Goal: Task Accomplishment & Management: Use online tool/utility

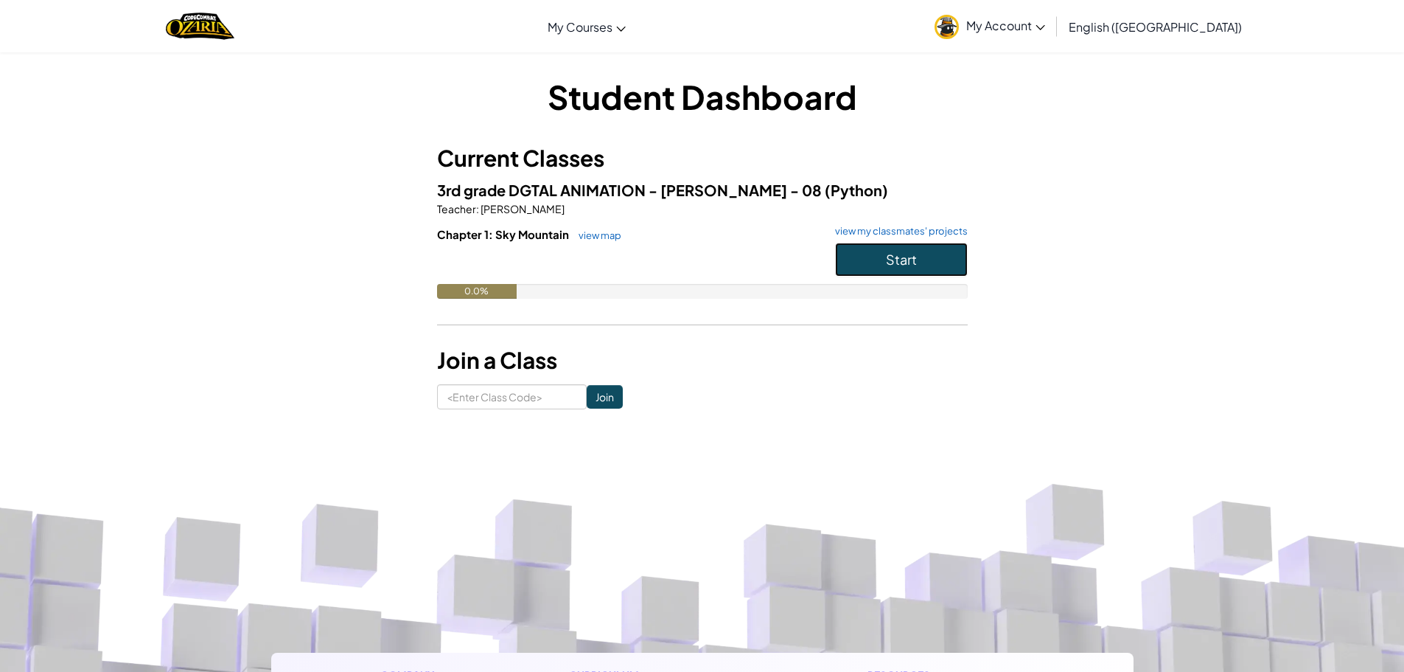
click at [891, 270] on button "Start" at bounding box center [901, 260] width 133 height 34
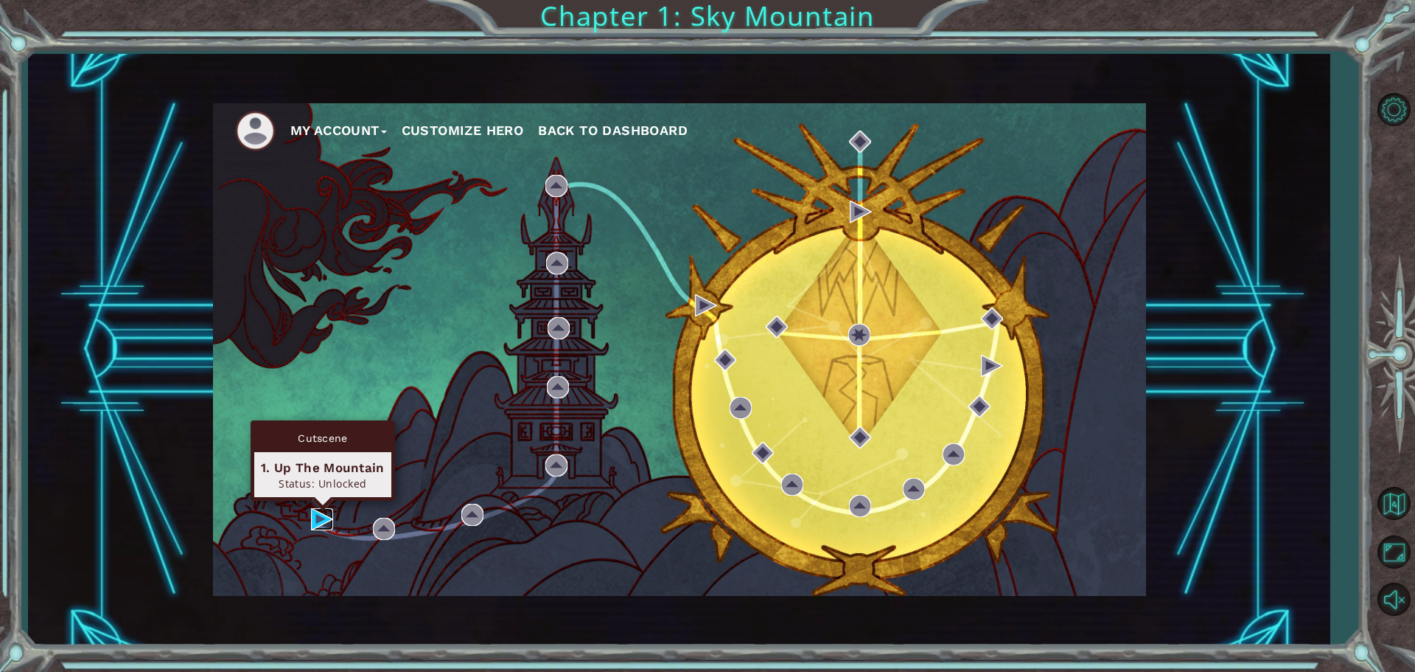
click at [316, 517] on img at bounding box center [322, 519] width 22 height 22
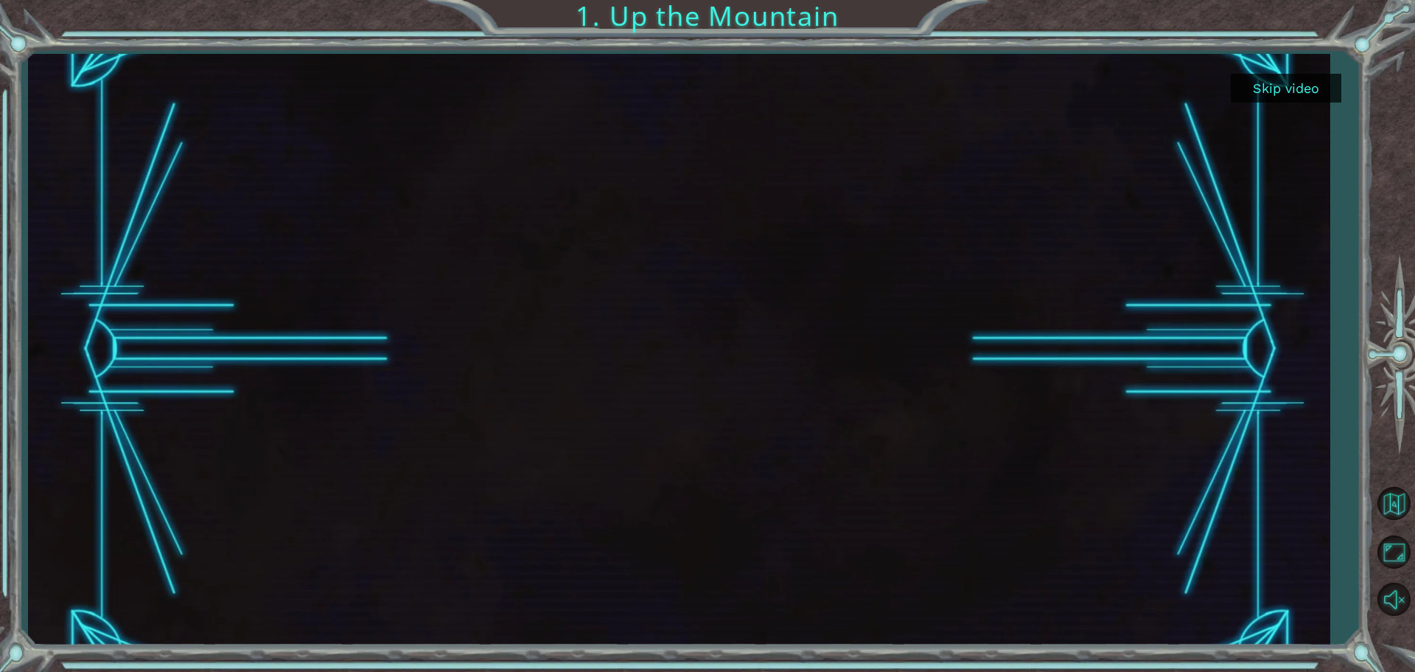
drag, startPoint x: 1007, startPoint y: 640, endPoint x: 1, endPoint y: 436, distance: 1026.1
click at [0, 413] on div "Skip video 1. Up the Mountain" at bounding box center [707, 336] width 1415 height 672
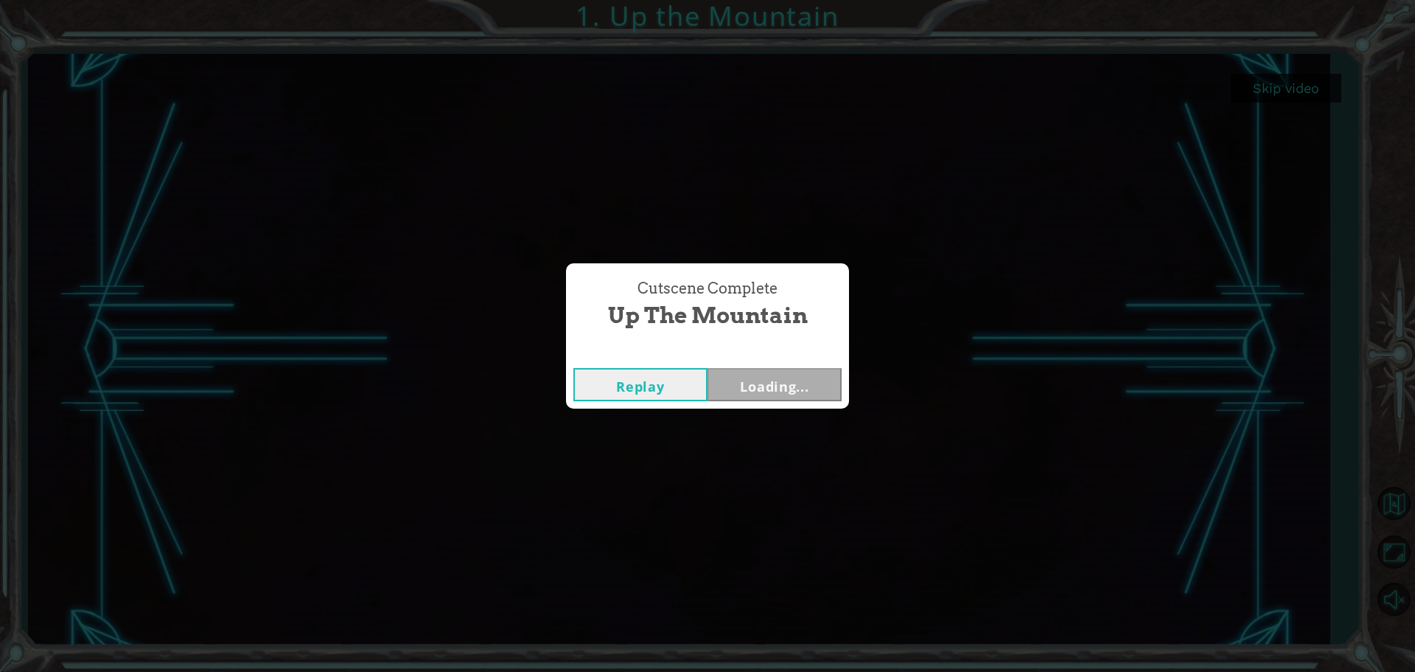
click at [198, 610] on div "Cutscene Complete Up the Mountain Replay Loading..." at bounding box center [707, 336] width 1415 height 672
click at [489, 408] on div "Cutscene Complete Up the Mountain Replay Next" at bounding box center [707, 336] width 1415 height 672
click at [745, 386] on button "Next" at bounding box center [775, 384] width 134 height 33
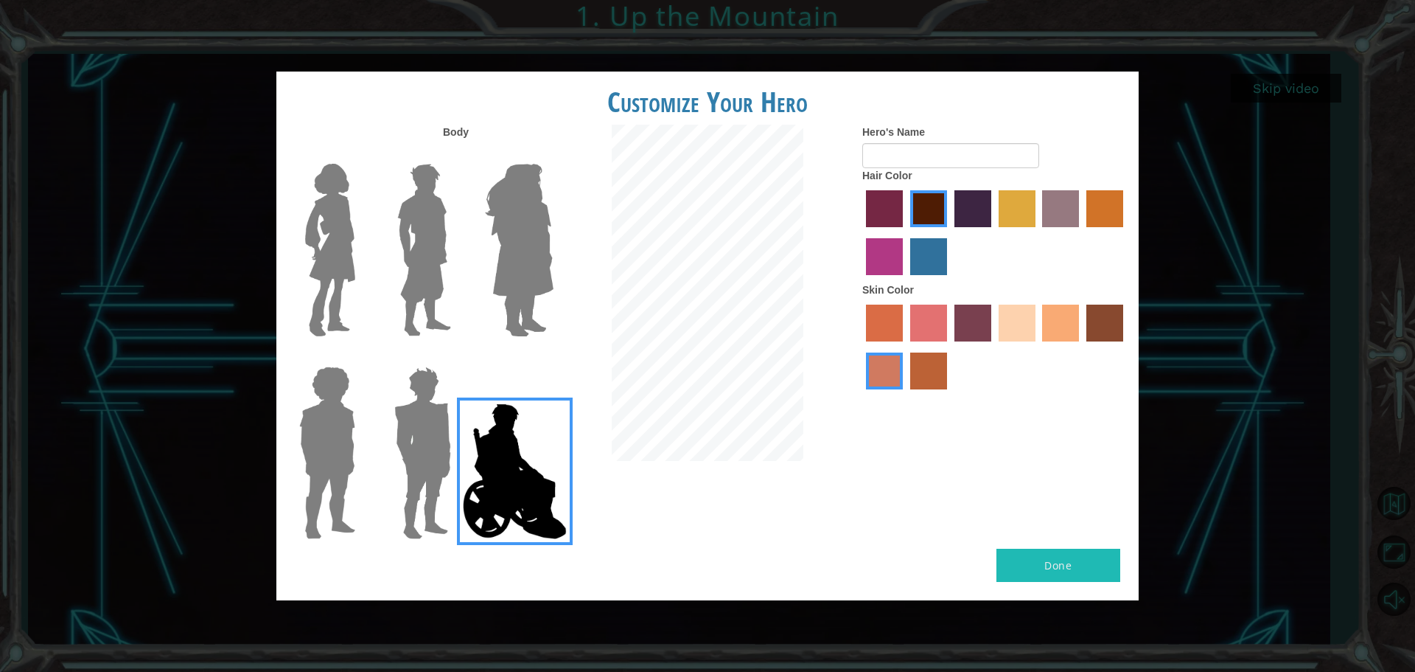
click at [397, 474] on img at bounding box center [423, 453] width 69 height 184
click at [457, 357] on input "Hero Garnet" at bounding box center [457, 357] width 0 height 0
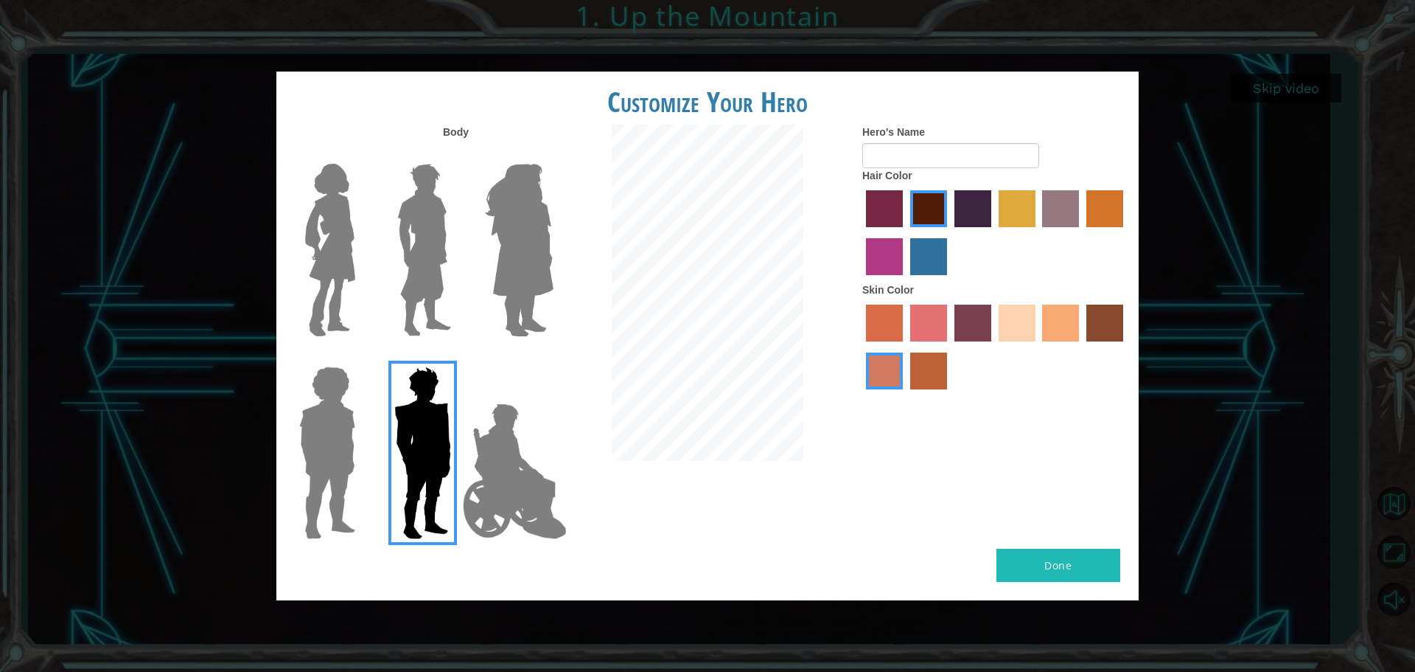
click at [293, 424] on img at bounding box center [327, 453] width 68 height 184
click at [361, 357] on input "Hero Steven" at bounding box center [361, 357] width 0 height 0
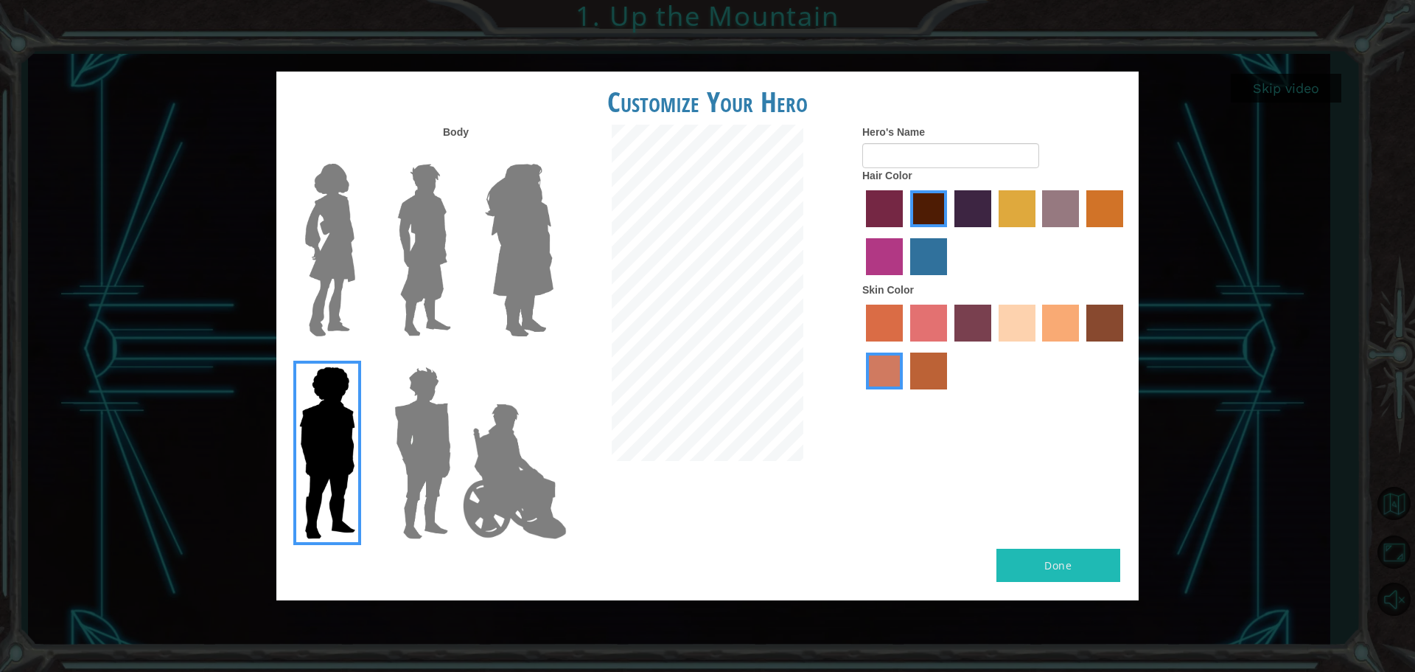
click at [324, 265] on img at bounding box center [330, 250] width 62 height 184
click at [361, 154] on input "Hero Connie" at bounding box center [361, 154] width 0 height 0
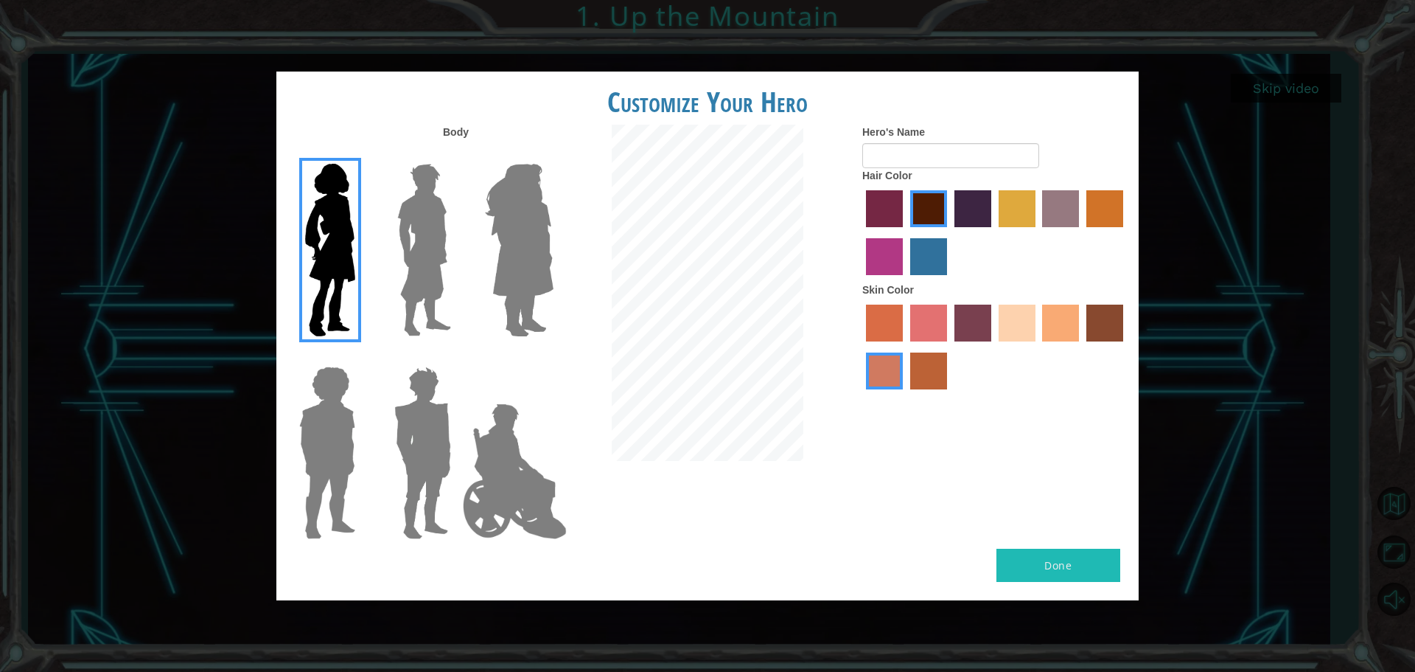
click at [410, 305] on img at bounding box center [424, 250] width 66 height 184
click at [457, 154] on input "Hero Lars" at bounding box center [457, 154] width 0 height 0
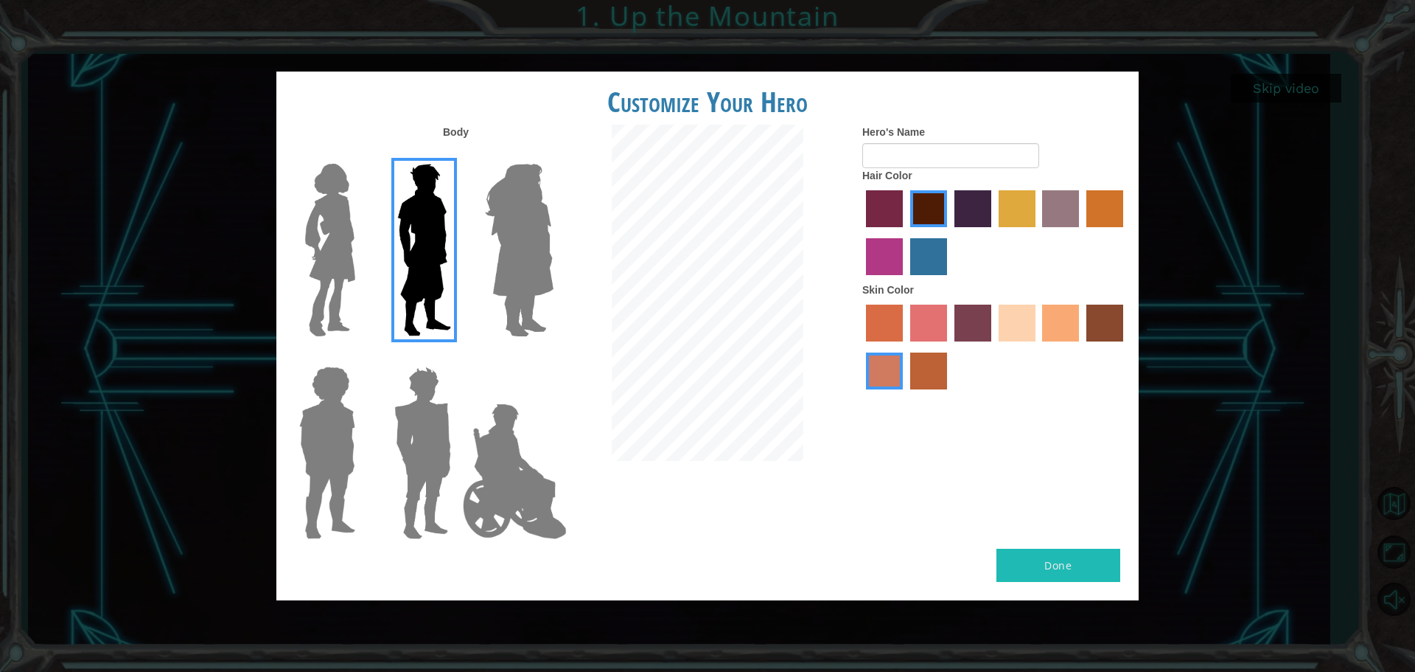
click at [490, 302] on img at bounding box center [519, 250] width 80 height 184
click at [553, 154] on input "Hero Amethyst" at bounding box center [553, 154] width 0 height 0
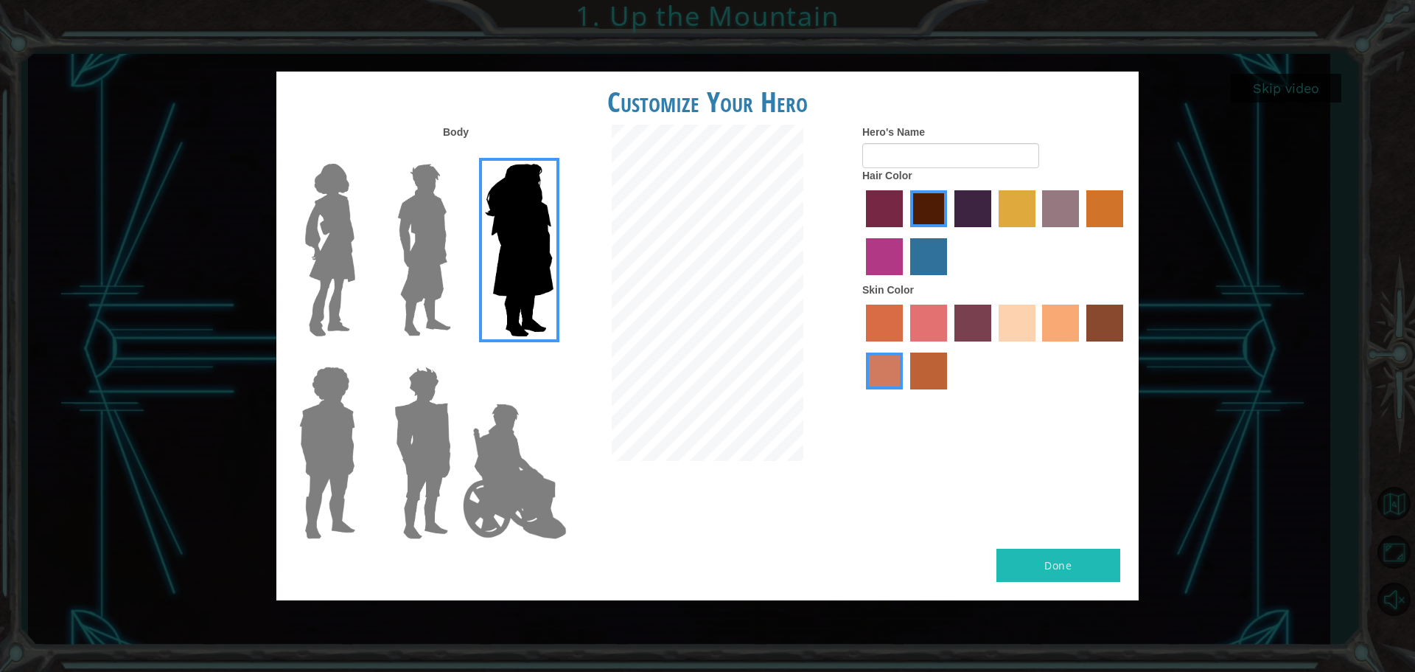
click at [348, 274] on img at bounding box center [330, 250] width 62 height 184
click at [361, 154] on input "Hero Connie" at bounding box center [361, 154] width 0 height 0
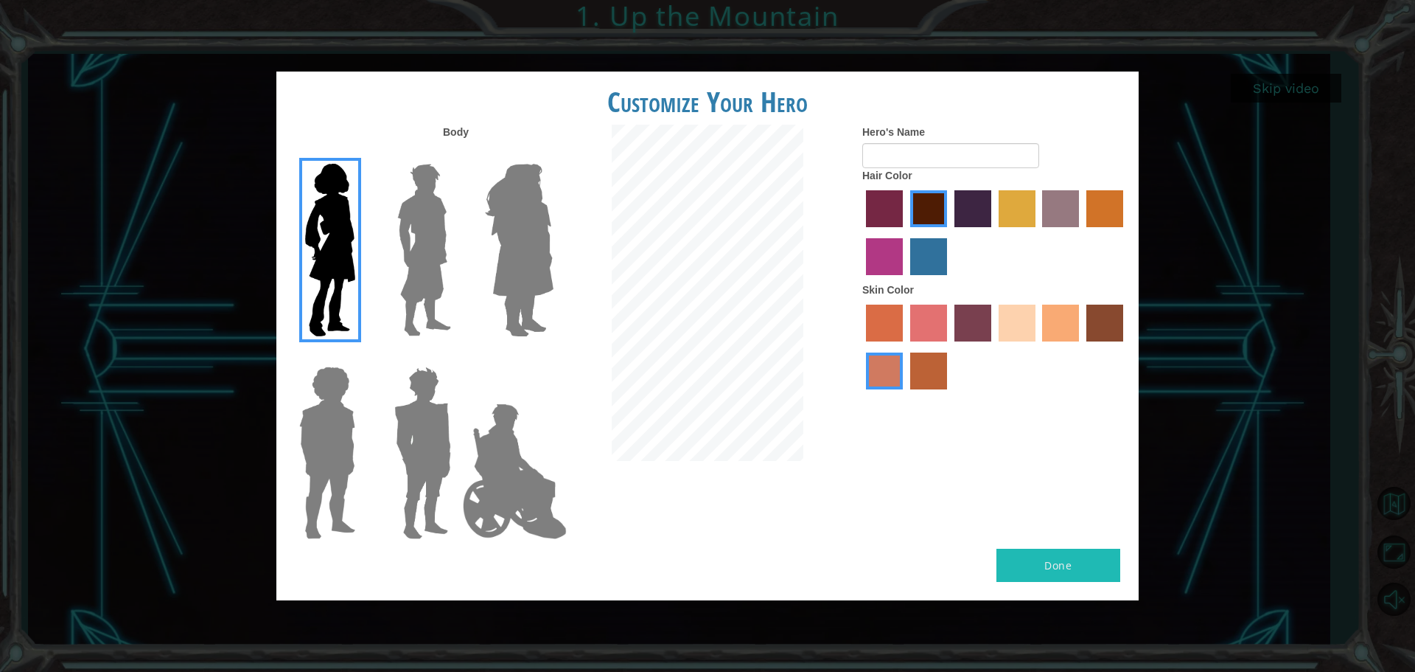
click at [1015, 310] on label "sandy beach skin color" at bounding box center [1017, 322] width 37 height 37
click at [994, 347] on input "sandy beach skin color" at bounding box center [994, 347] width 0 height 0
click at [1010, 209] on label "tulip tree hair color" at bounding box center [1017, 208] width 37 height 37
click at [994, 232] on input "tulip tree hair color" at bounding box center [994, 232] width 0 height 0
click at [938, 216] on label "maroon hair color" at bounding box center [928, 208] width 37 height 37
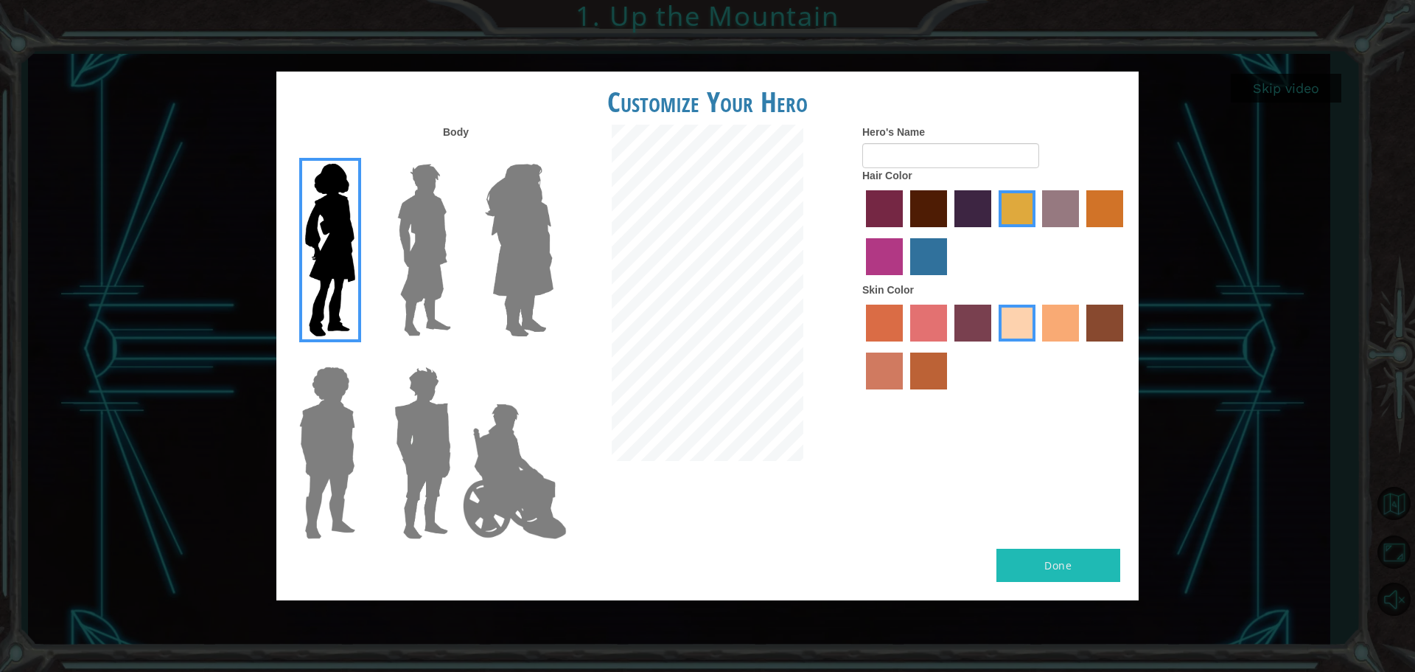
click at [905, 232] on input "maroon hair color" at bounding box center [905, 232] width 0 height 0
click at [875, 237] on div at bounding box center [995, 235] width 265 height 96
click at [873, 239] on div at bounding box center [995, 235] width 265 height 96
click at [891, 242] on label "medium red violet hair color" at bounding box center [884, 256] width 37 height 37
click at [1126, 232] on input "medium red violet hair color" at bounding box center [1126, 232] width 0 height 0
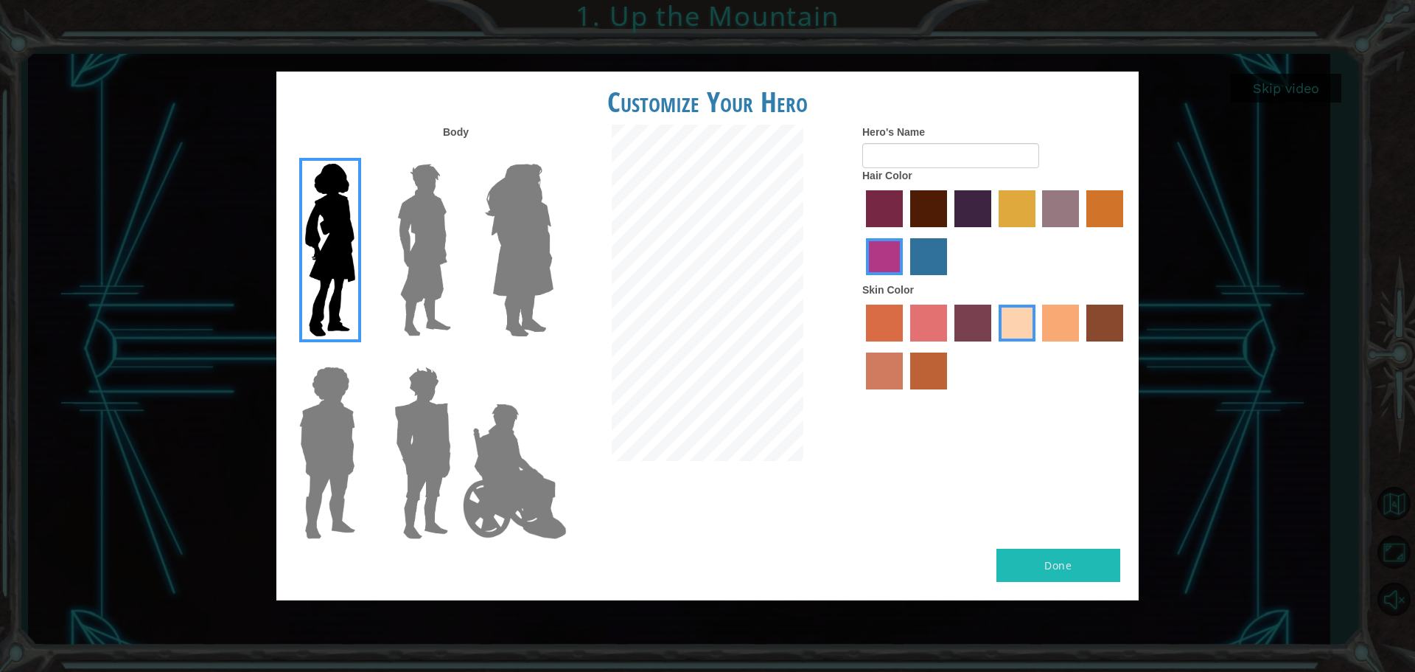
click at [1045, 321] on label "tacao skin color" at bounding box center [1060, 322] width 37 height 37
click at [1038, 347] on input "tacao skin color" at bounding box center [1038, 347] width 0 height 0
click at [983, 325] on label "tosca skin color" at bounding box center [973, 322] width 37 height 37
click at [950, 347] on input "tosca skin color" at bounding box center [950, 347] width 0 height 0
click at [927, 194] on label "maroon hair color" at bounding box center [928, 208] width 37 height 37
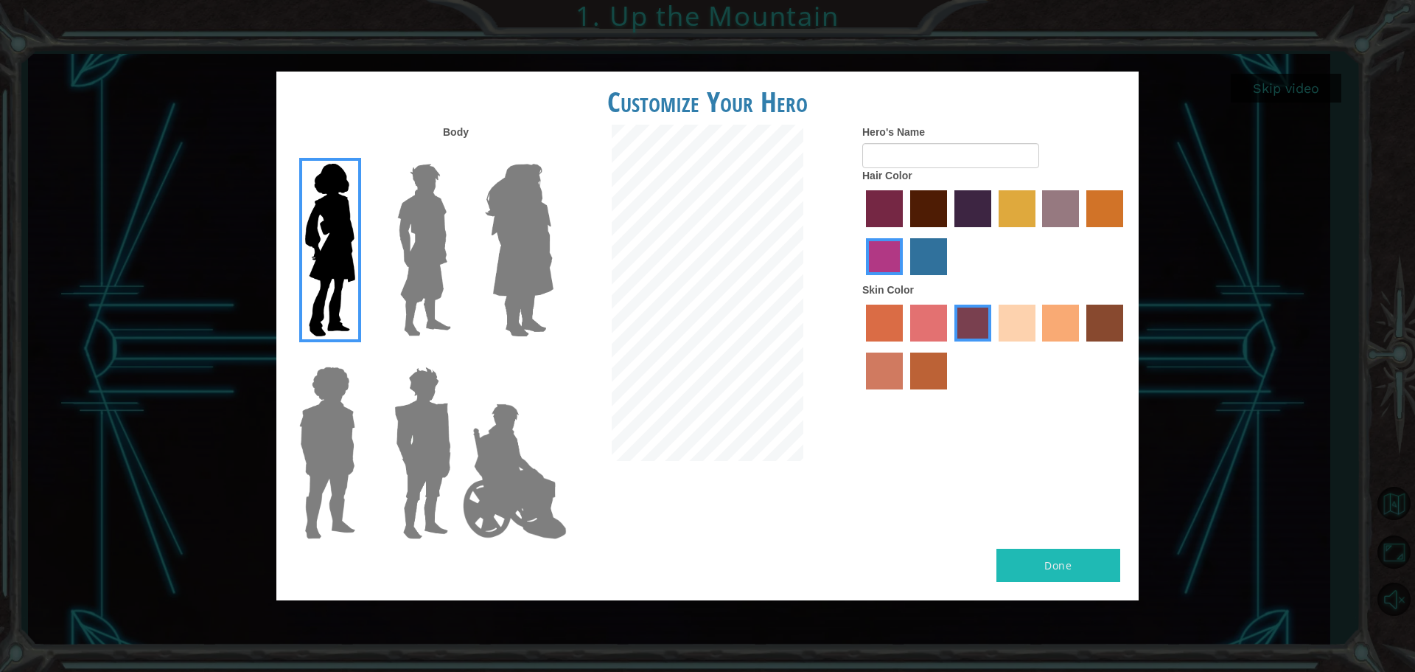
click at [905, 232] on input "maroon hair color" at bounding box center [905, 232] width 0 height 0
click at [898, 220] on label "paprika hair color" at bounding box center [884, 208] width 37 height 37
click at [861, 232] on input "paprika hair color" at bounding box center [861, 232] width 0 height 0
click at [895, 254] on label "medium red violet hair color" at bounding box center [884, 256] width 37 height 37
click at [1126, 232] on input "medium red violet hair color" at bounding box center [1126, 232] width 0 height 0
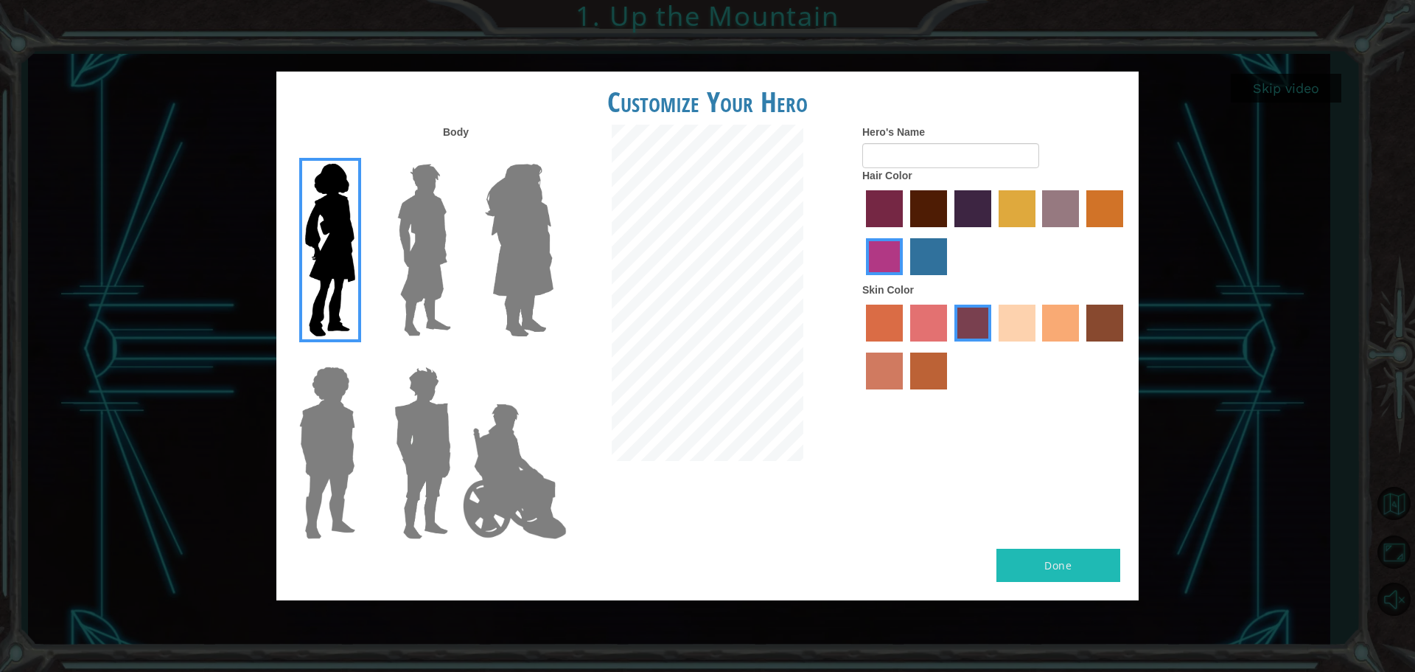
click at [934, 254] on label "lachmara hair color" at bounding box center [928, 256] width 37 height 37
click at [905, 280] on input "lachmara hair color" at bounding box center [905, 280] width 0 height 0
click at [883, 321] on label "sorbus skin color" at bounding box center [884, 322] width 37 height 37
click at [861, 347] on input "sorbus skin color" at bounding box center [861, 347] width 0 height 0
click at [933, 327] on label "froly skin color" at bounding box center [928, 322] width 37 height 37
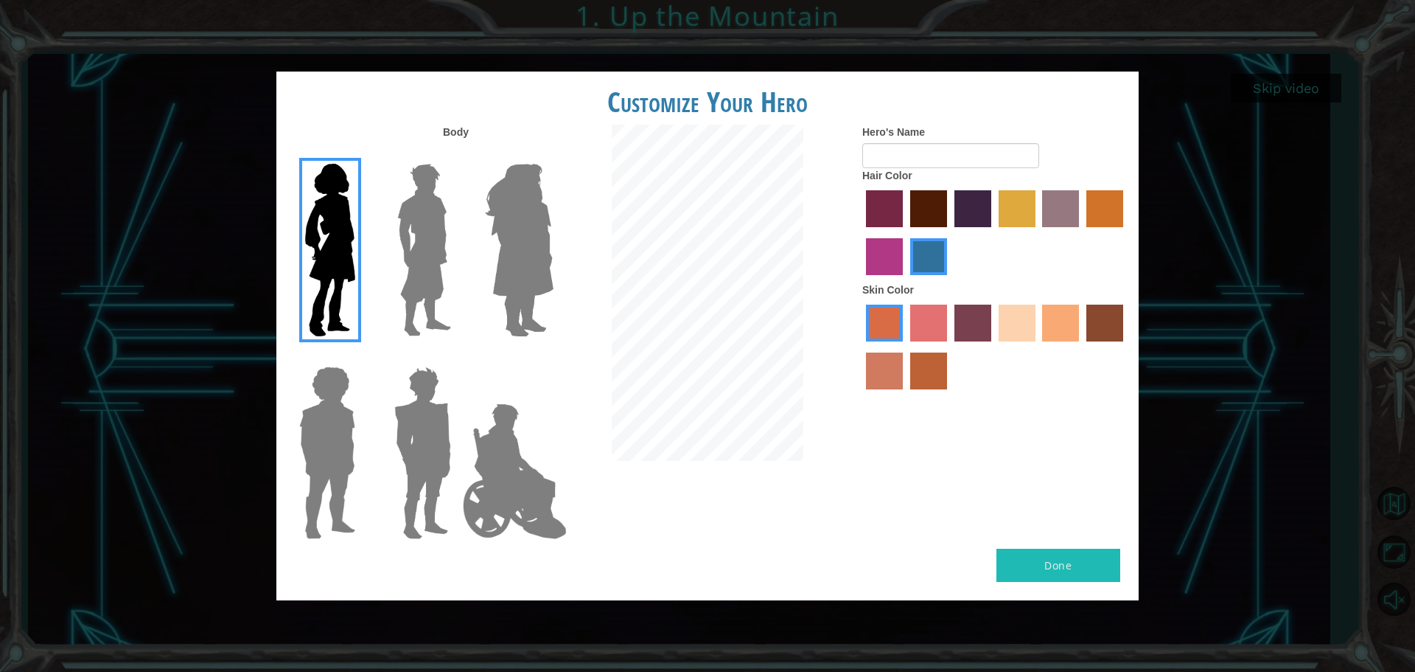
click at [905, 347] on input "froly skin color" at bounding box center [905, 347] width 0 height 0
click at [983, 329] on label "tosca skin color" at bounding box center [973, 322] width 37 height 37
click at [950, 347] on input "tosca skin color" at bounding box center [950, 347] width 0 height 0
click at [1012, 332] on label "sandy beach skin color" at bounding box center [1017, 322] width 37 height 37
click at [994, 347] on input "sandy beach skin color" at bounding box center [994, 347] width 0 height 0
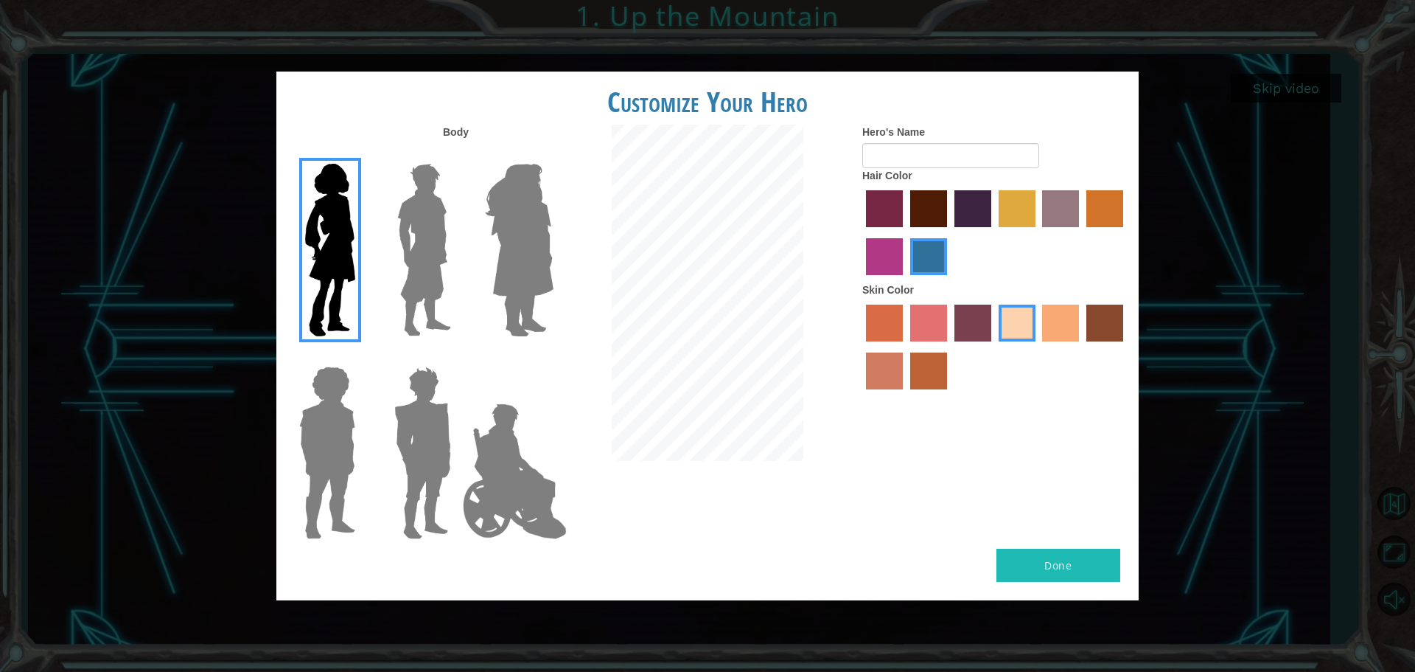
click at [1050, 341] on label "tacao skin color" at bounding box center [1060, 322] width 37 height 37
click at [1038, 347] on input "tacao skin color" at bounding box center [1038, 347] width 0 height 0
drag, startPoint x: 1140, startPoint y: 332, endPoint x: 1132, endPoint y: 330, distance: 8.6
click at [1141, 332] on div "Customize Your Hero Body Hero's Name Hair Color Skin Color Done" at bounding box center [707, 336] width 1415 height 672
click at [1124, 327] on label "karma skin color" at bounding box center [1105, 322] width 37 height 37
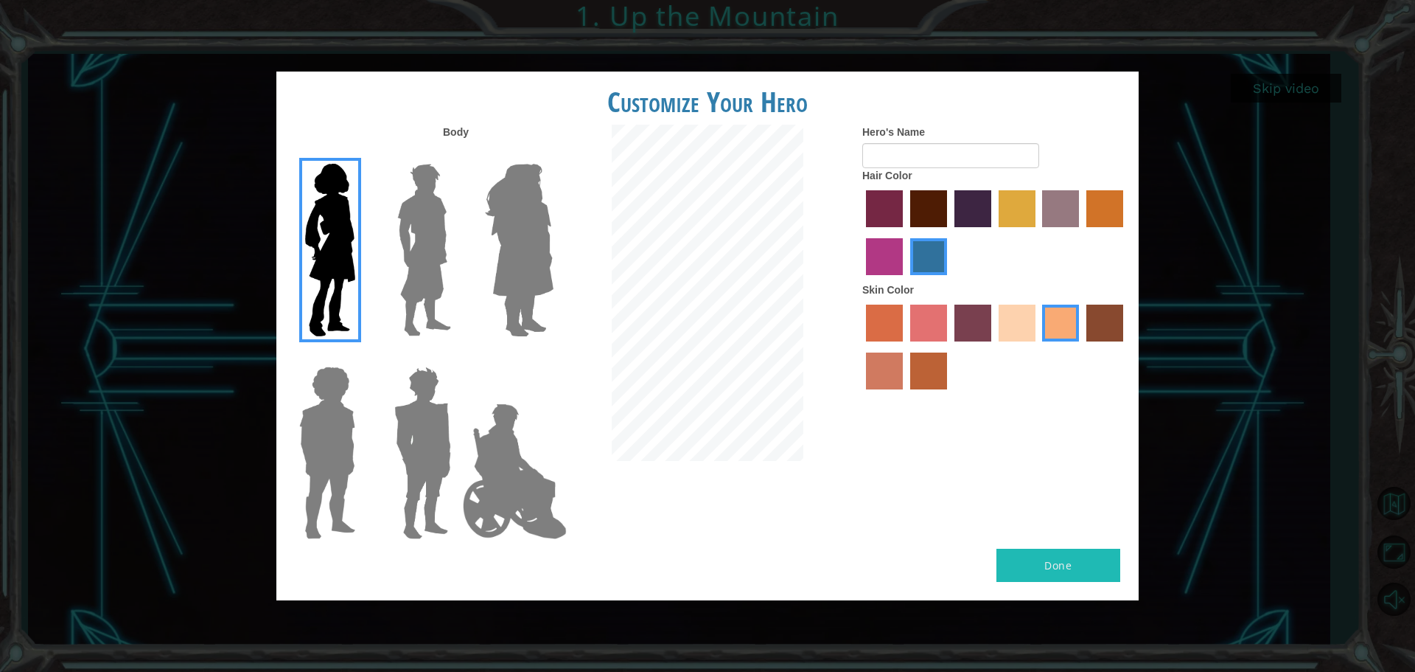
click at [1082, 347] on input "karma skin color" at bounding box center [1082, 347] width 0 height 0
click at [1103, 321] on label "karma skin color" at bounding box center [1105, 322] width 37 height 37
click at [1082, 347] on input "karma skin color" at bounding box center [1082, 347] width 0 height 0
click at [1103, 321] on label "karma skin color" at bounding box center [1105, 322] width 37 height 37
click at [1082, 347] on input "karma skin color" at bounding box center [1082, 347] width 0 height 0
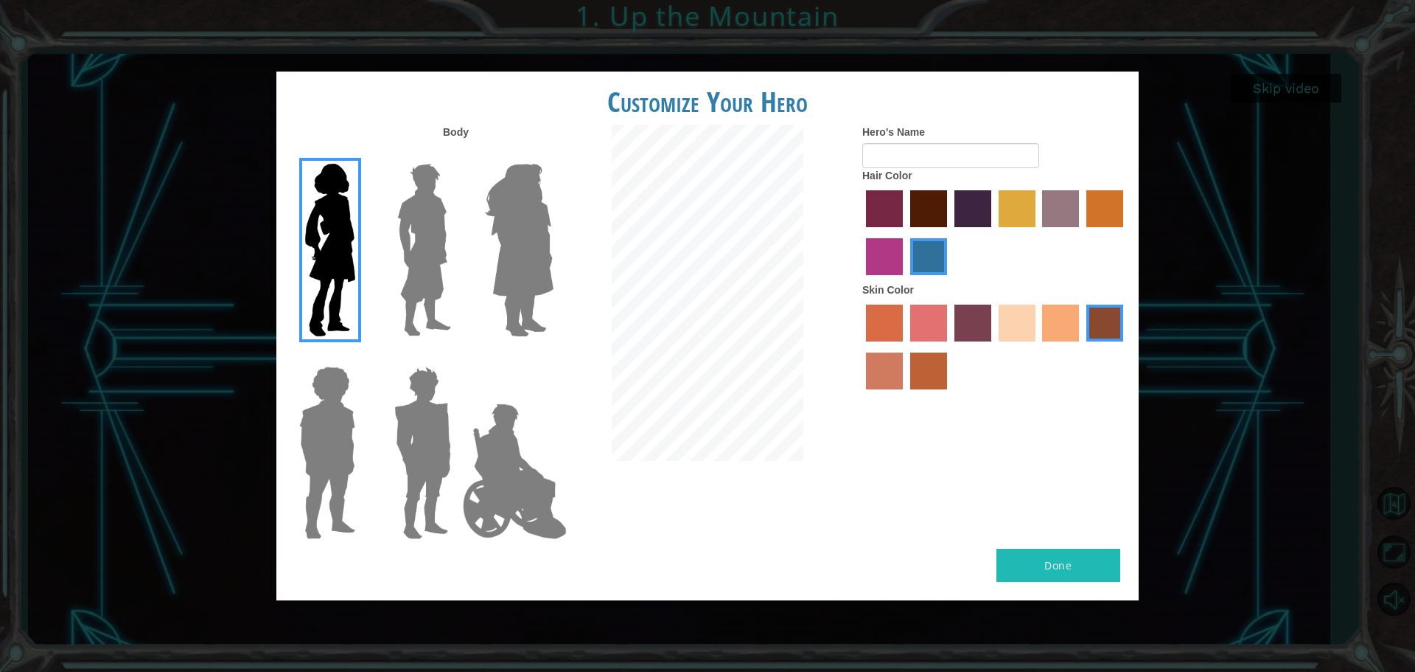
click at [930, 375] on label "smoke tree skin color" at bounding box center [928, 370] width 37 height 37
click at [905, 394] on input "smoke tree skin color" at bounding box center [905, 394] width 0 height 0
click at [894, 376] on label "burning sand skin color" at bounding box center [884, 370] width 37 height 37
click at [1126, 347] on input "burning sand skin color" at bounding box center [1126, 347] width 0 height 0
click at [1037, 332] on div at bounding box center [995, 349] width 265 height 96
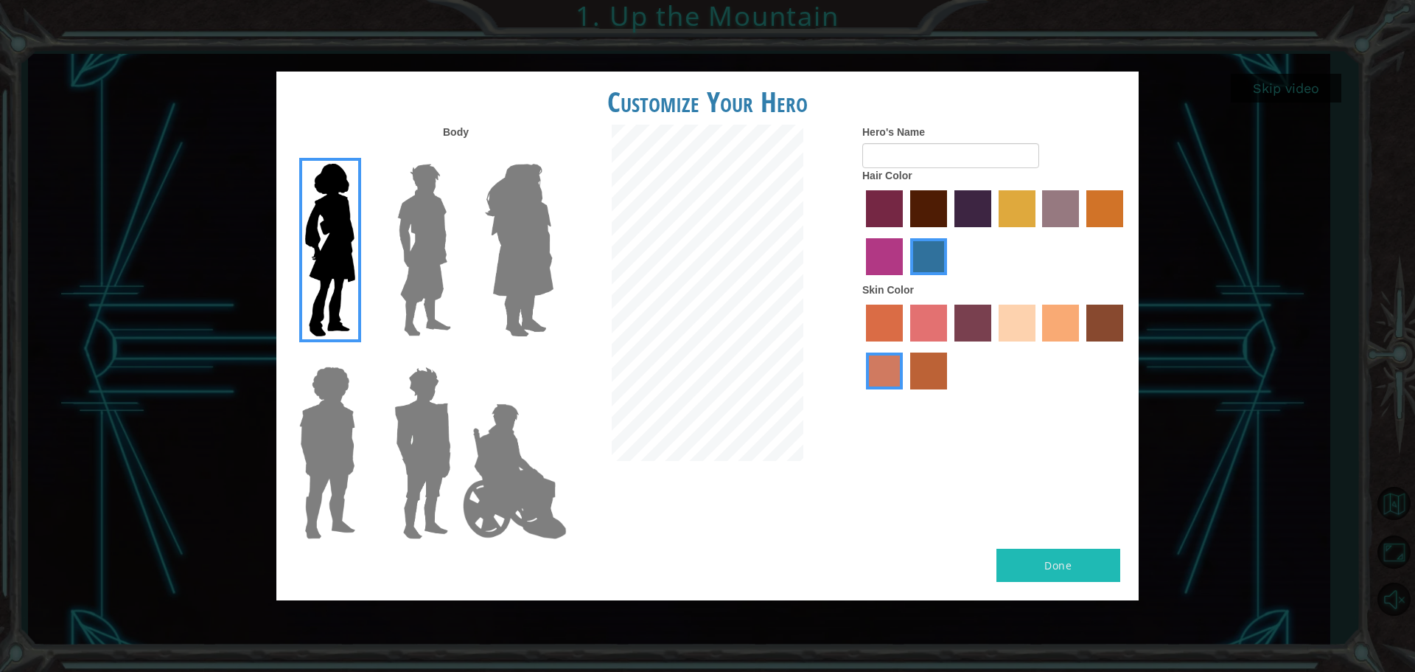
click at [1006, 327] on label "sandy beach skin color" at bounding box center [1017, 322] width 37 height 37
click at [994, 347] on input "sandy beach skin color" at bounding box center [994, 347] width 0 height 0
click at [941, 162] on input "Hero's Name" at bounding box center [951, 155] width 177 height 25
type input "lily"
drag, startPoint x: 1044, startPoint y: 563, endPoint x: 1053, endPoint y: 564, distance: 9.0
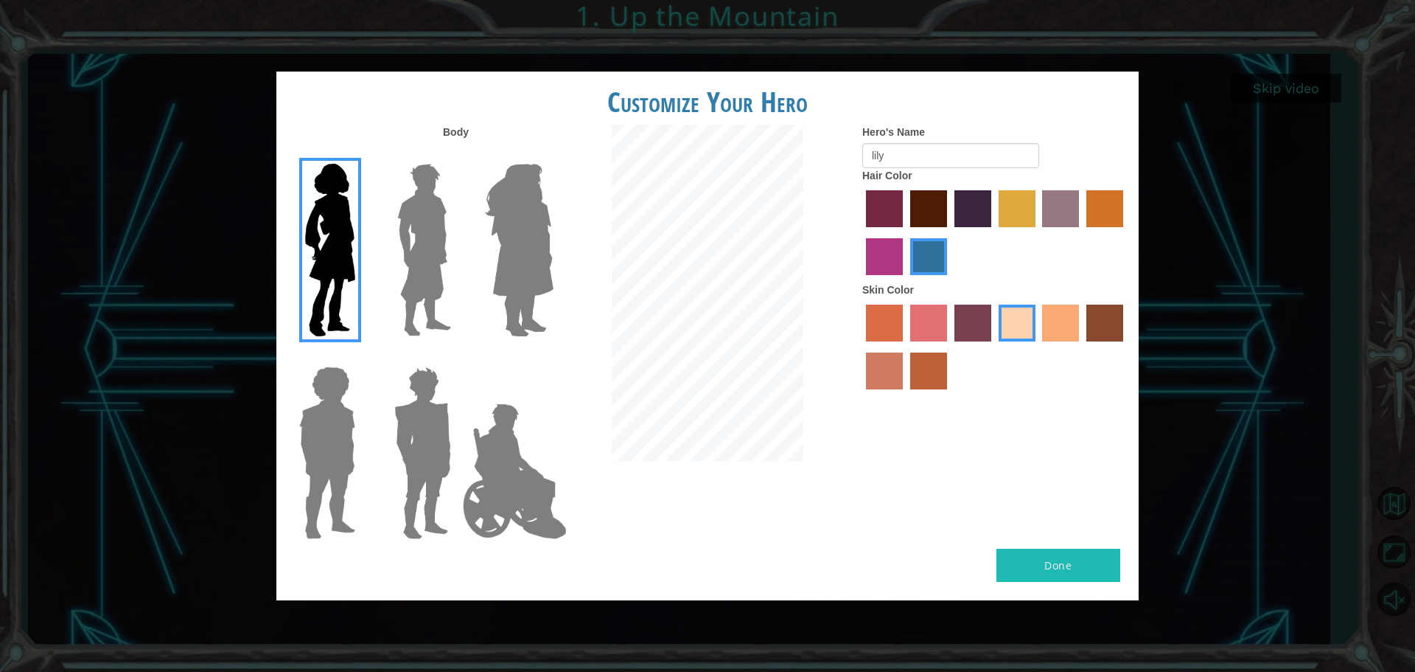
click at [1053, 564] on button "Done" at bounding box center [1059, 565] width 124 height 33
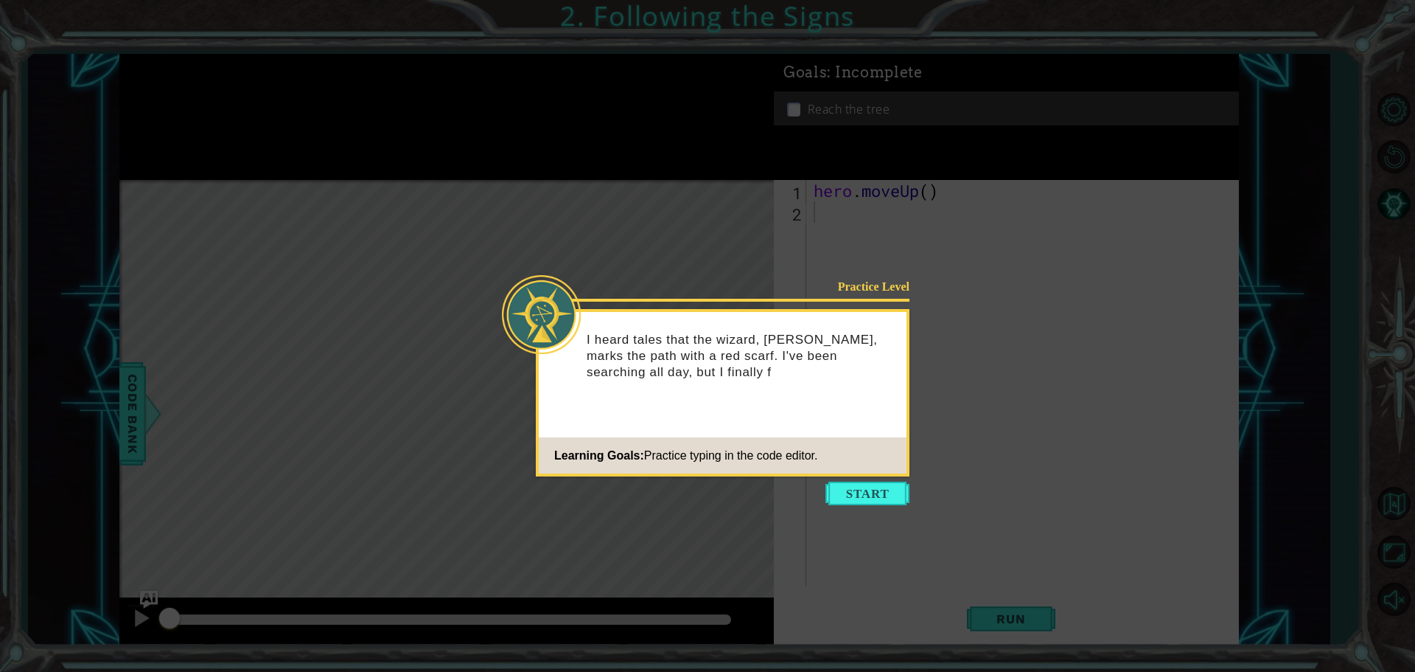
click at [880, 421] on div "Practice Level I heard tales that the wizard, [PERSON_NAME], marks the path wit…" at bounding box center [723, 392] width 374 height 167
click at [856, 496] on button "Start" at bounding box center [868, 493] width 84 height 24
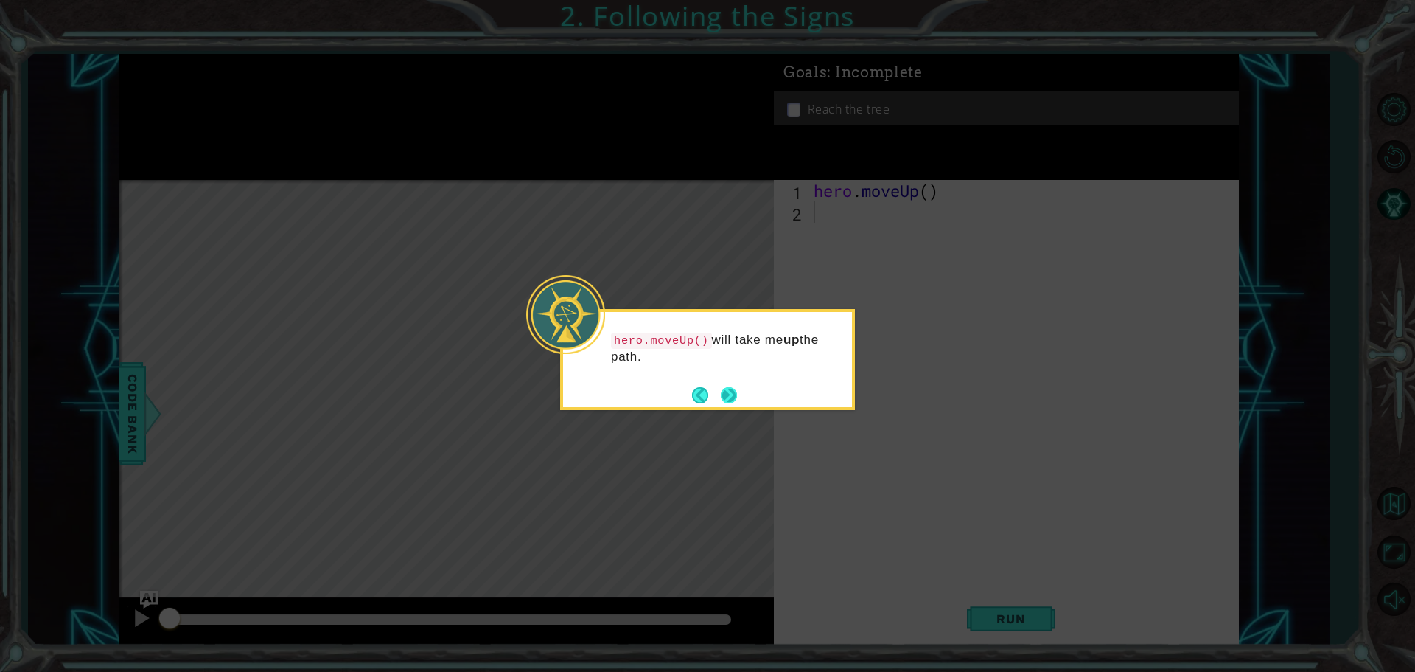
click at [726, 397] on button "Next" at bounding box center [729, 395] width 16 height 16
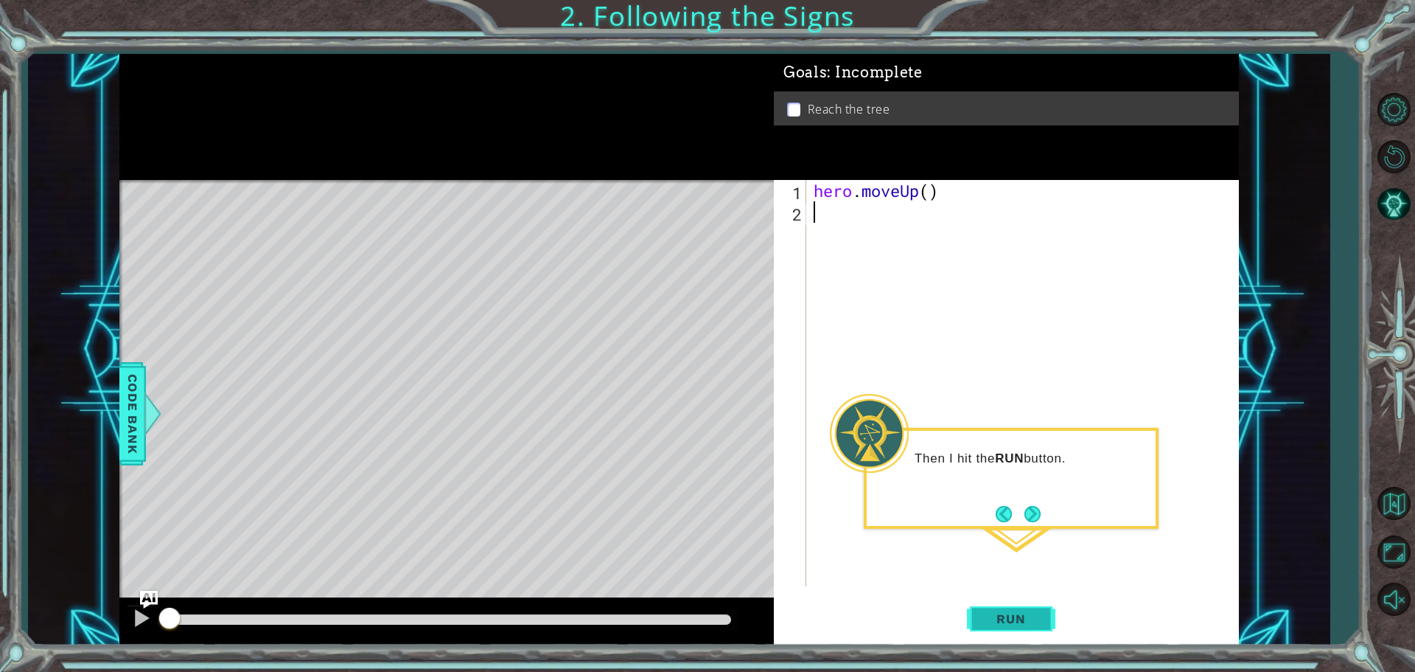
click at [1027, 614] on span "Run" at bounding box center [1011, 618] width 58 height 15
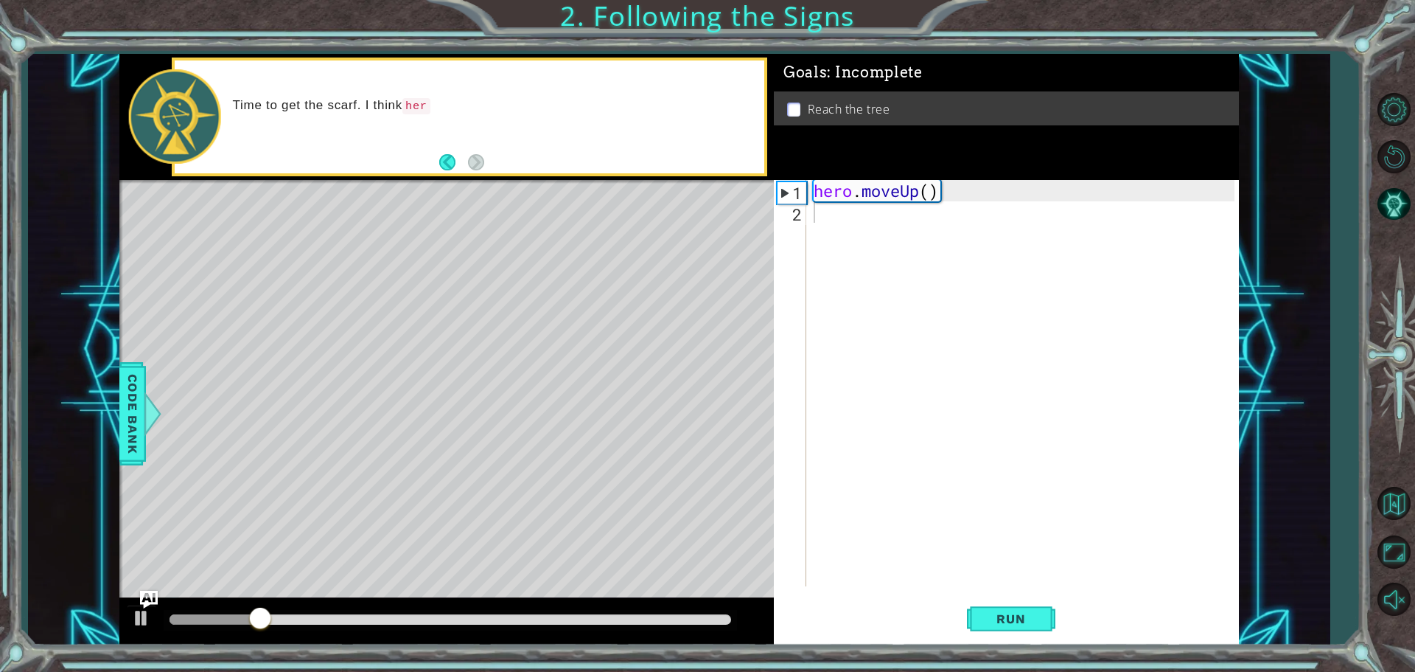
drag, startPoint x: 417, startPoint y: 221, endPoint x: 509, endPoint y: 230, distance: 91.8
click at [509, 230] on div "Level Map" at bounding box center [459, 397] width 681 height 434
click at [527, 278] on div "Level Map" at bounding box center [459, 397] width 681 height 434
click at [394, 615] on div at bounding box center [390, 619] width 27 height 27
drag, startPoint x: 394, startPoint y: 613, endPoint x: 86, endPoint y: 433, distance: 357.8
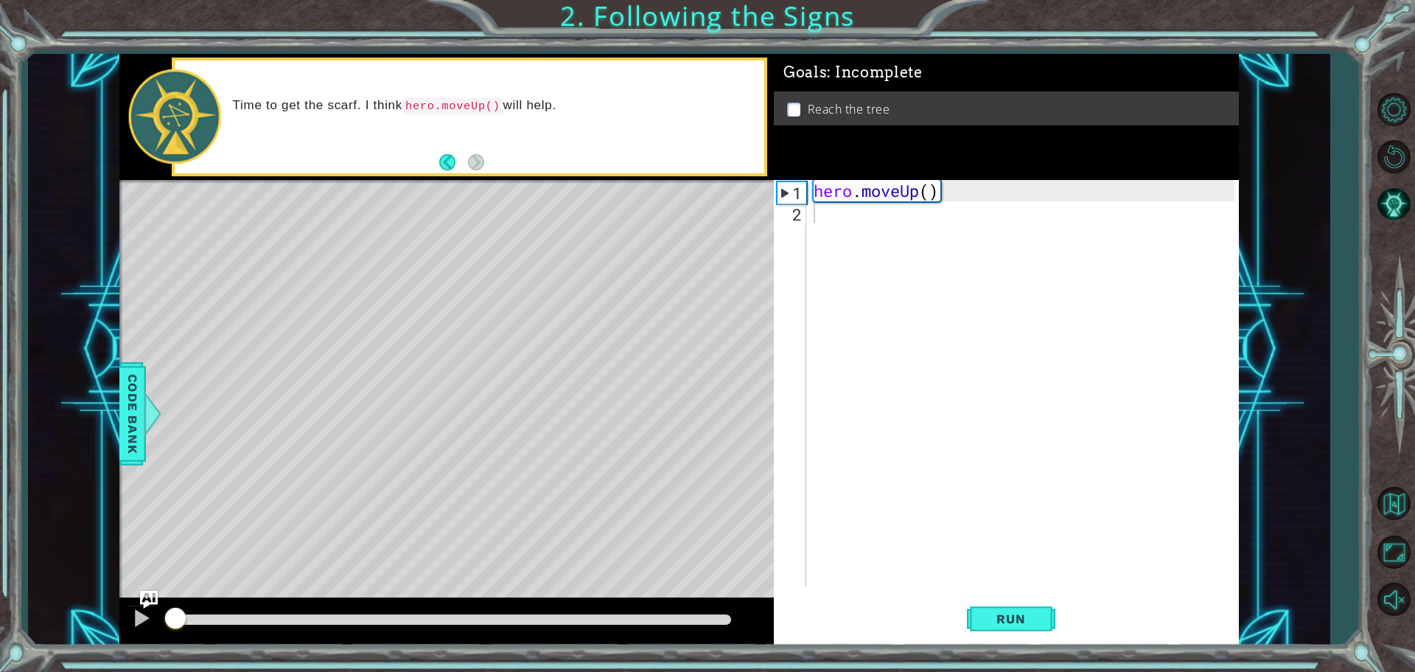
click at [86, 433] on div "1 ההההההההההההההההההההההההההההההההההההההההההההההההההההההההההההההההההההההההההההה…" at bounding box center [679, 349] width 1302 height 591
click at [397, 588] on div "Level Map" at bounding box center [459, 397] width 681 height 434
drag, startPoint x: 737, startPoint y: 612, endPoint x: 0, endPoint y: 475, distance: 749.2
click at [0, 475] on div "1 ההההההההההההההההההההההההההההההההההההההההההההההההההההההההההההההההההההההההההההה…" at bounding box center [707, 336] width 1415 height 672
click at [132, 619] on div at bounding box center [141, 617] width 19 height 19
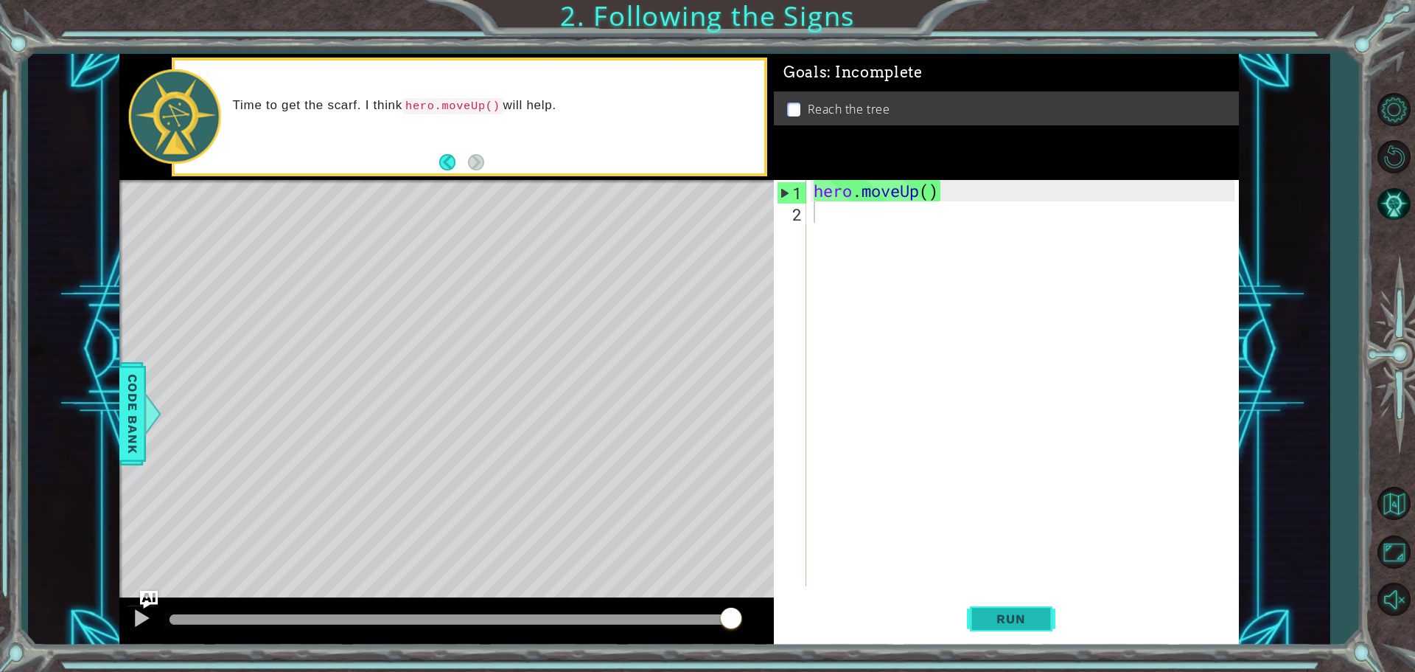
click at [985, 626] on button "Run" at bounding box center [1011, 618] width 88 height 46
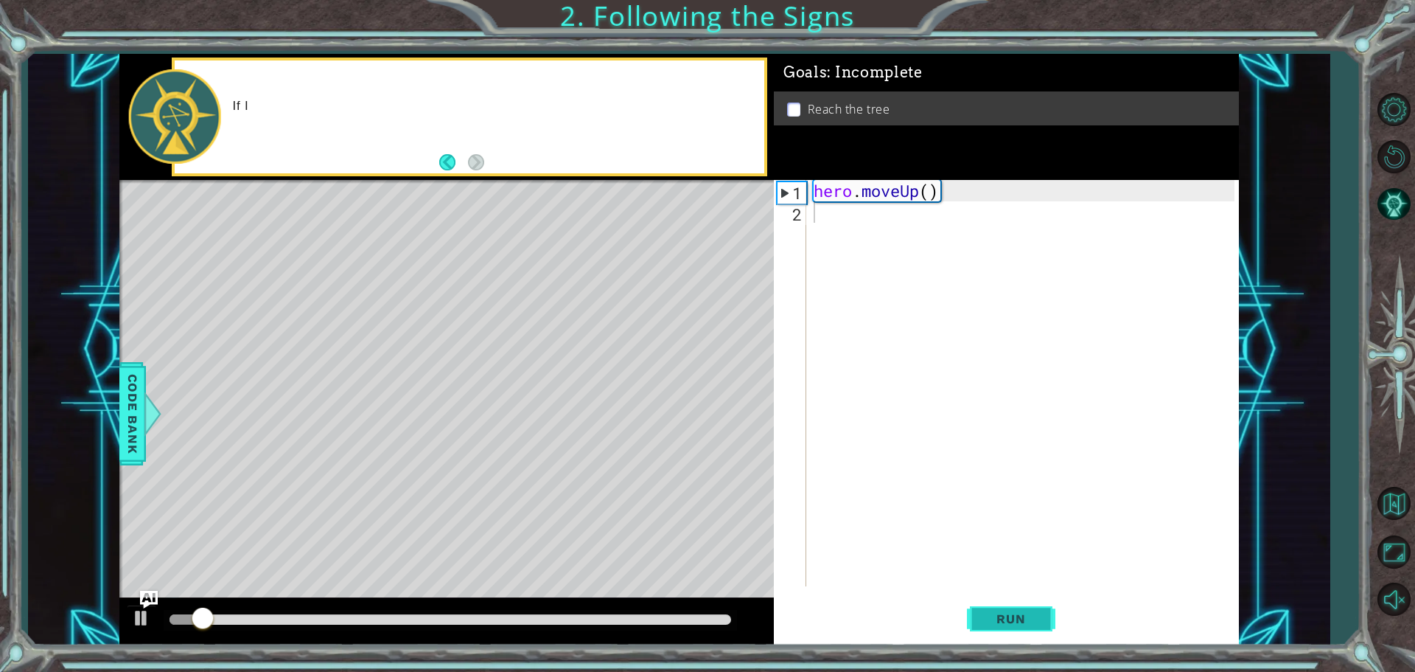
drag, startPoint x: 992, startPoint y: 619, endPoint x: 1000, endPoint y: 613, distance: 9.9
click at [994, 619] on span "Run" at bounding box center [1011, 618] width 58 height 15
click at [1011, 599] on button "Run" at bounding box center [1011, 618] width 88 height 46
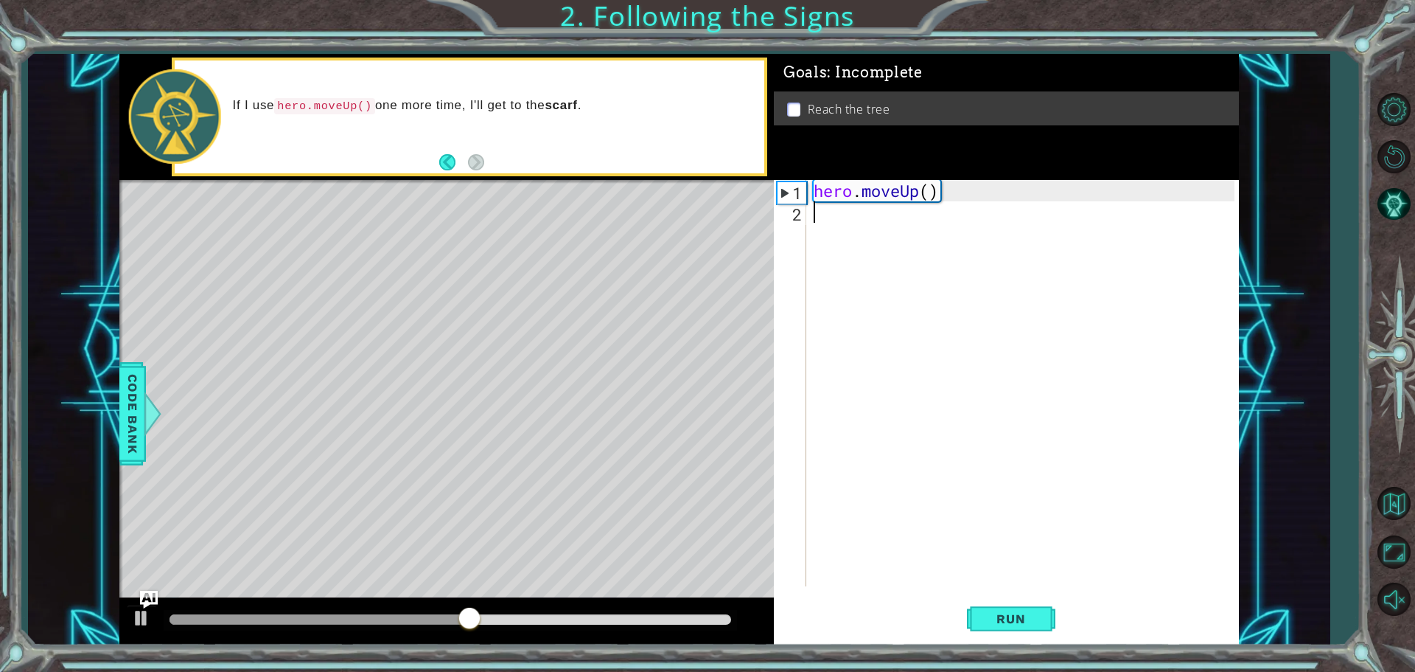
click at [451, 153] on footer at bounding box center [461, 162] width 45 height 22
click at [443, 160] on button "Back" at bounding box center [453, 162] width 29 height 16
click at [473, 160] on button "Next" at bounding box center [476, 162] width 16 height 16
drag, startPoint x: 270, startPoint y: 96, endPoint x: 492, endPoint y: 115, distance: 222.7
click at [466, 110] on div "If I use hero.moveUp() one more time, I'll get to the scarf ." at bounding box center [494, 116] width 543 height 53
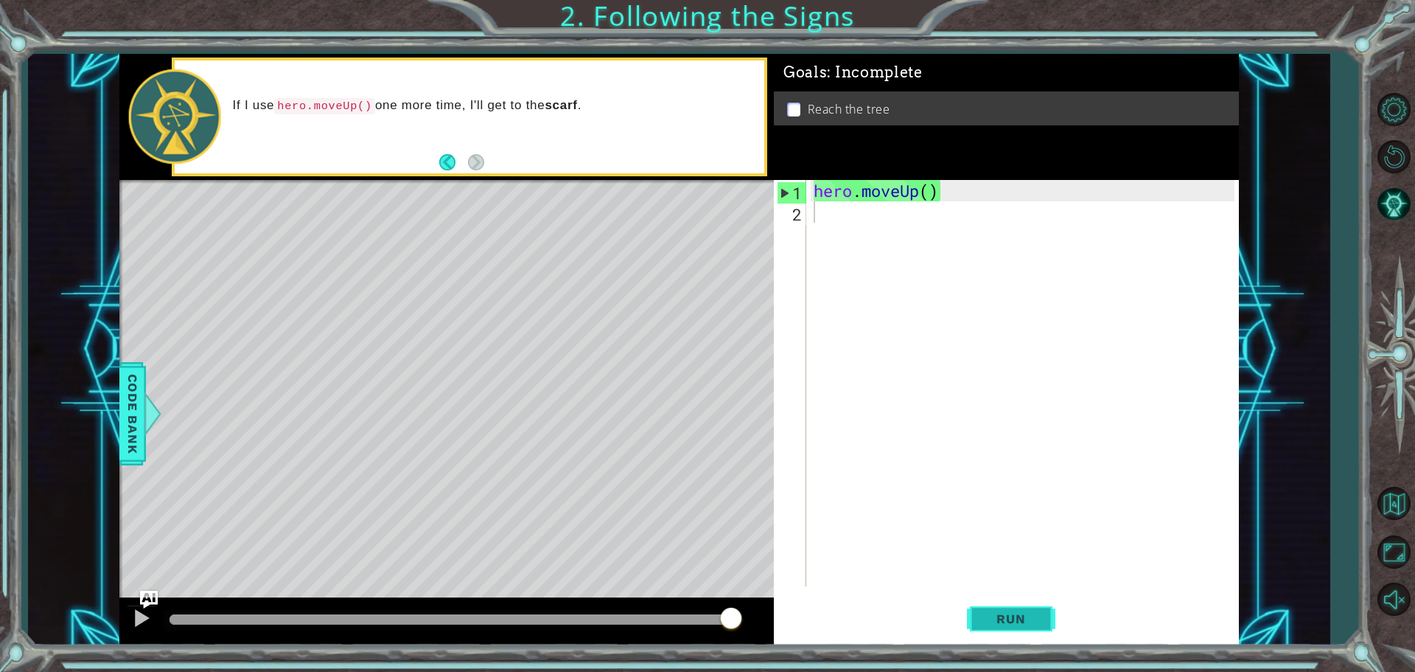
click at [984, 621] on span "Run" at bounding box center [1011, 618] width 58 height 15
click at [145, 599] on img "Ask AI" at bounding box center [148, 598] width 19 height 19
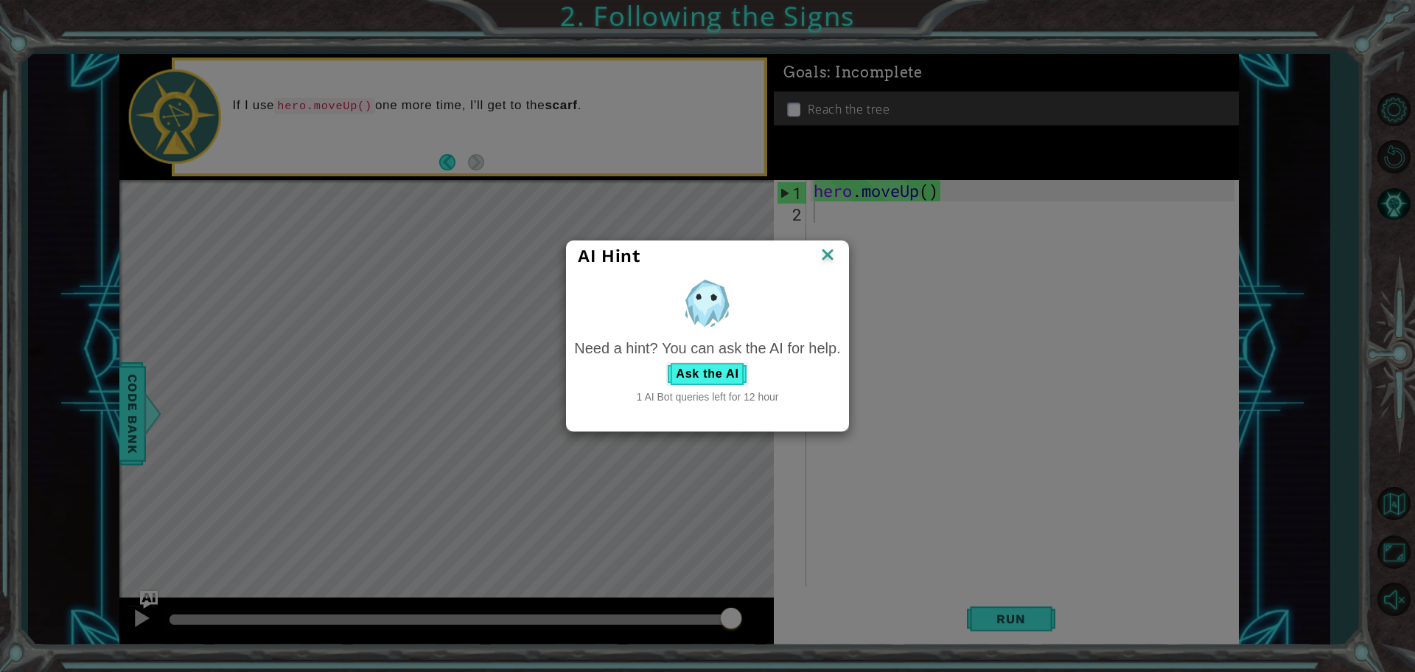
click at [832, 253] on img at bounding box center [827, 256] width 19 height 22
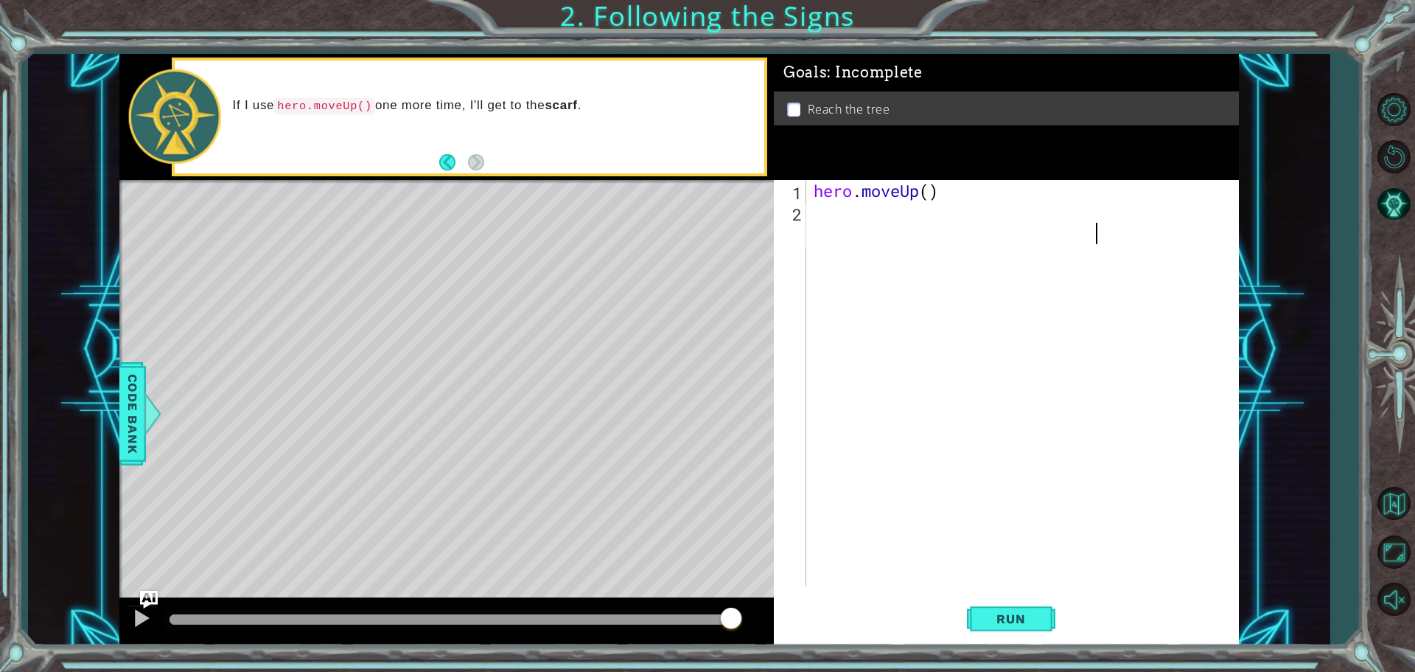
click at [903, 389] on div "hero . moveUp ( )" at bounding box center [1026, 415] width 431 height 470
click at [906, 389] on div "hero . moveUp ( )" at bounding box center [1026, 415] width 431 height 470
type textarea "h"
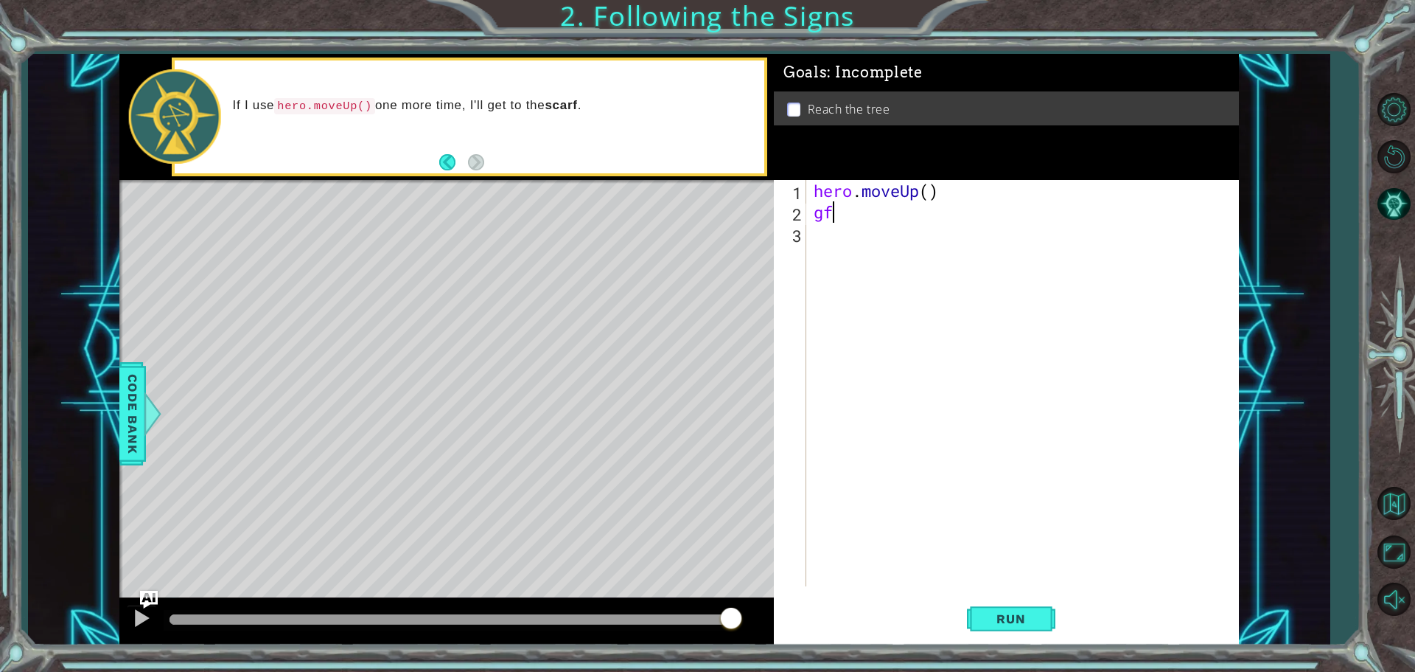
type textarea "g"
click at [1014, 621] on span "Run" at bounding box center [1011, 618] width 58 height 15
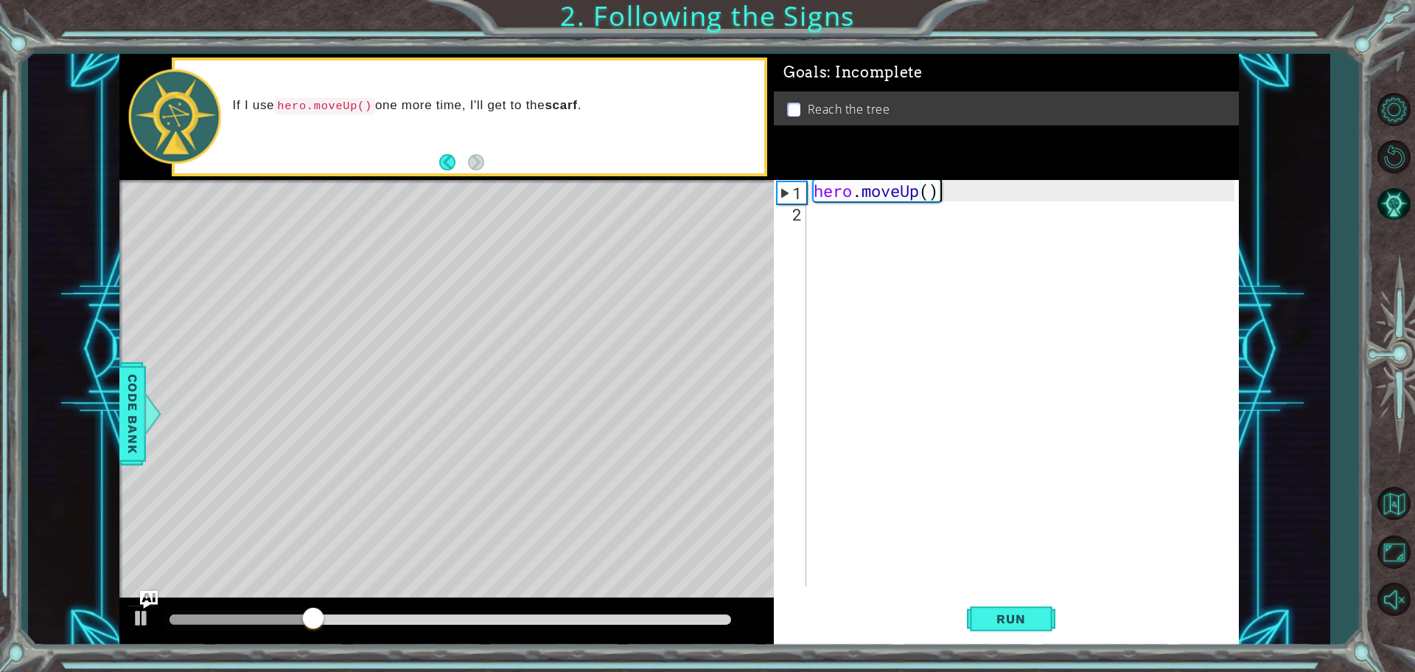
click at [929, 195] on div "hero . moveUp ( )" at bounding box center [1026, 404] width 431 height 449
type textarea "hero.moveUp(2)"
click at [1007, 631] on button "Run" at bounding box center [1011, 618] width 88 height 46
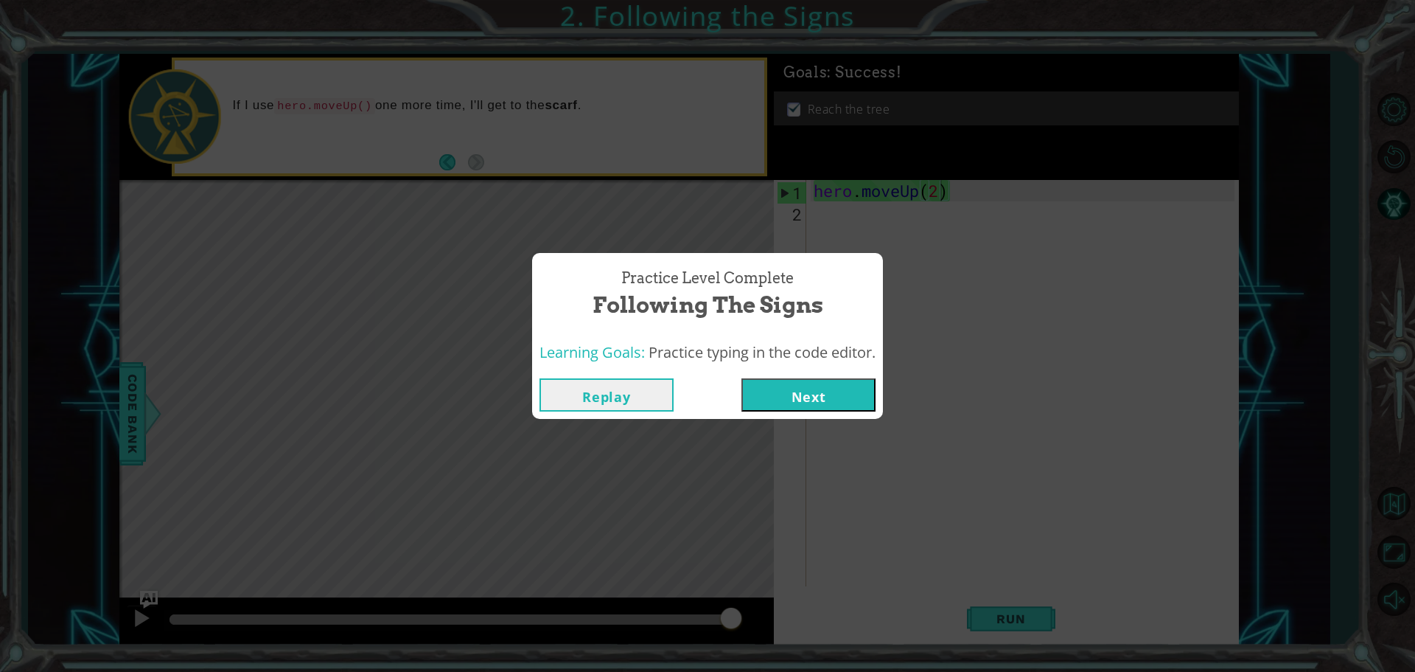
click at [812, 401] on button "Next" at bounding box center [809, 394] width 134 height 33
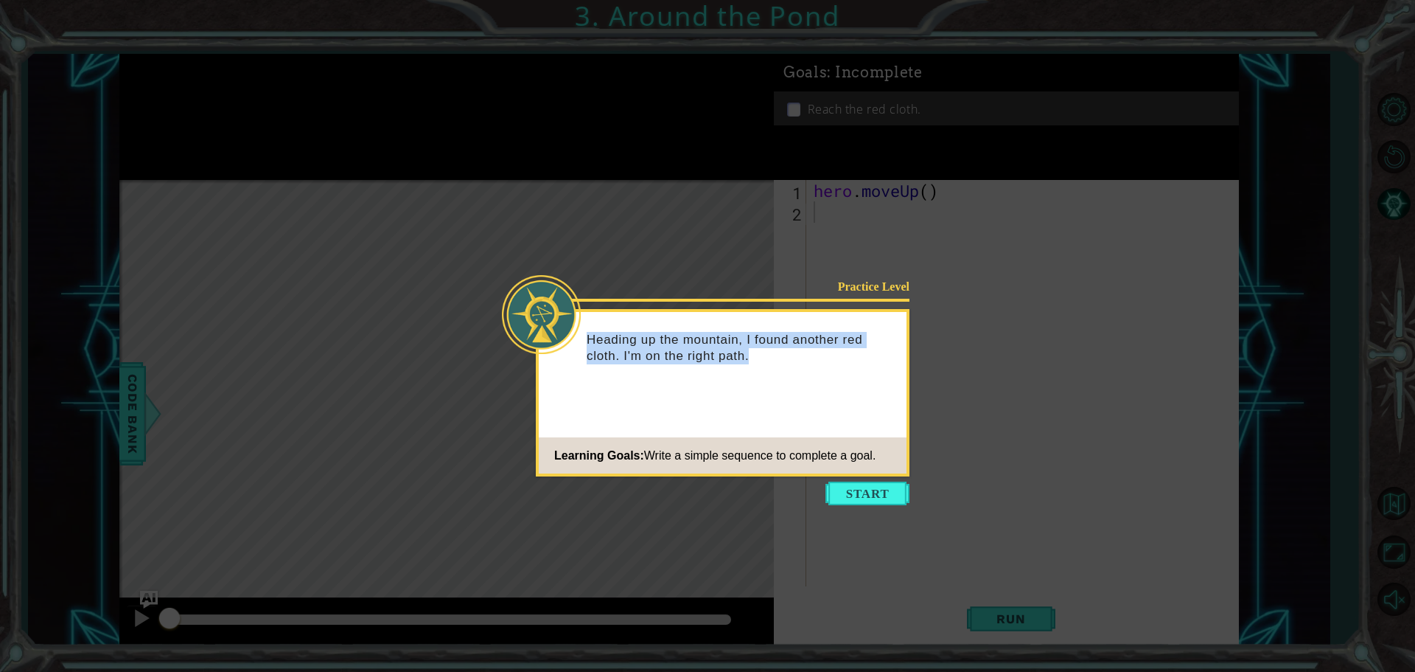
drag, startPoint x: 624, startPoint y: 332, endPoint x: 807, endPoint y: 383, distance: 190.5
click at [891, 498] on button "Start" at bounding box center [868, 493] width 84 height 24
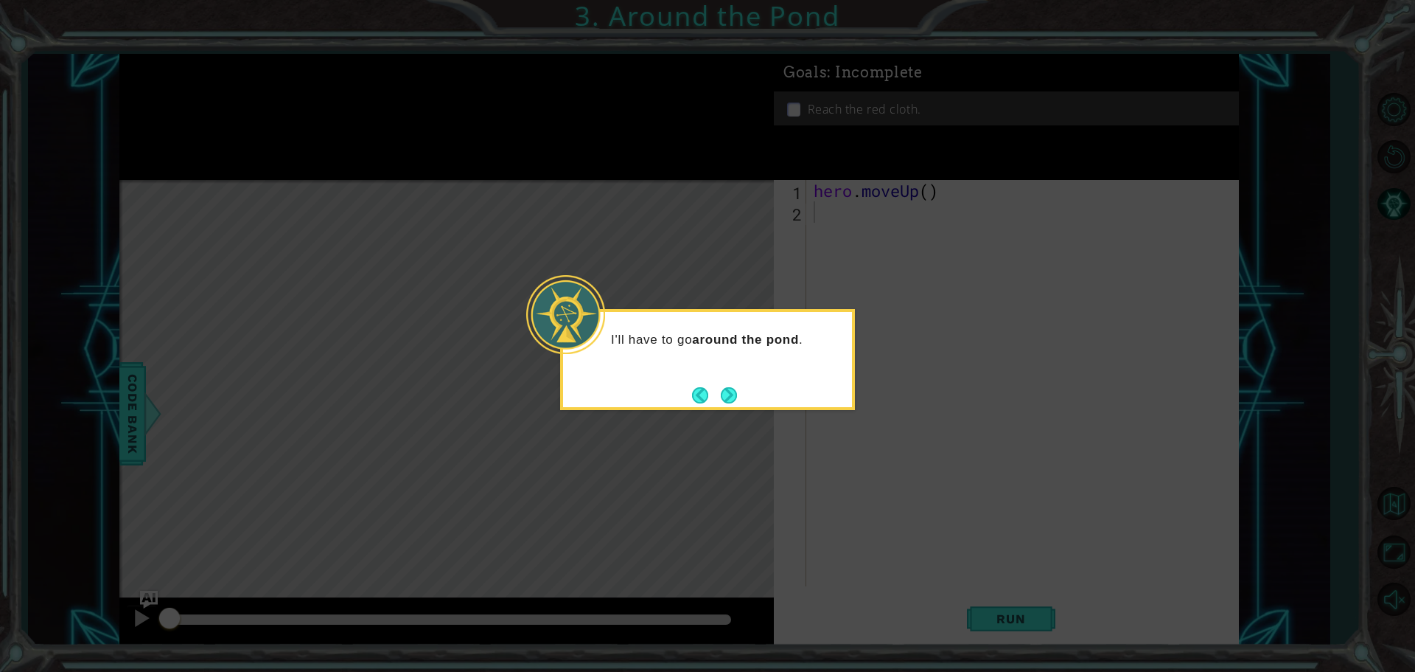
drag, startPoint x: 731, startPoint y: 399, endPoint x: 742, endPoint y: 362, distance: 38.5
click at [742, 362] on div "I'll have to go around the pond ." at bounding box center [707, 344] width 289 height 64
click at [731, 390] on button "Next" at bounding box center [729, 395] width 16 height 16
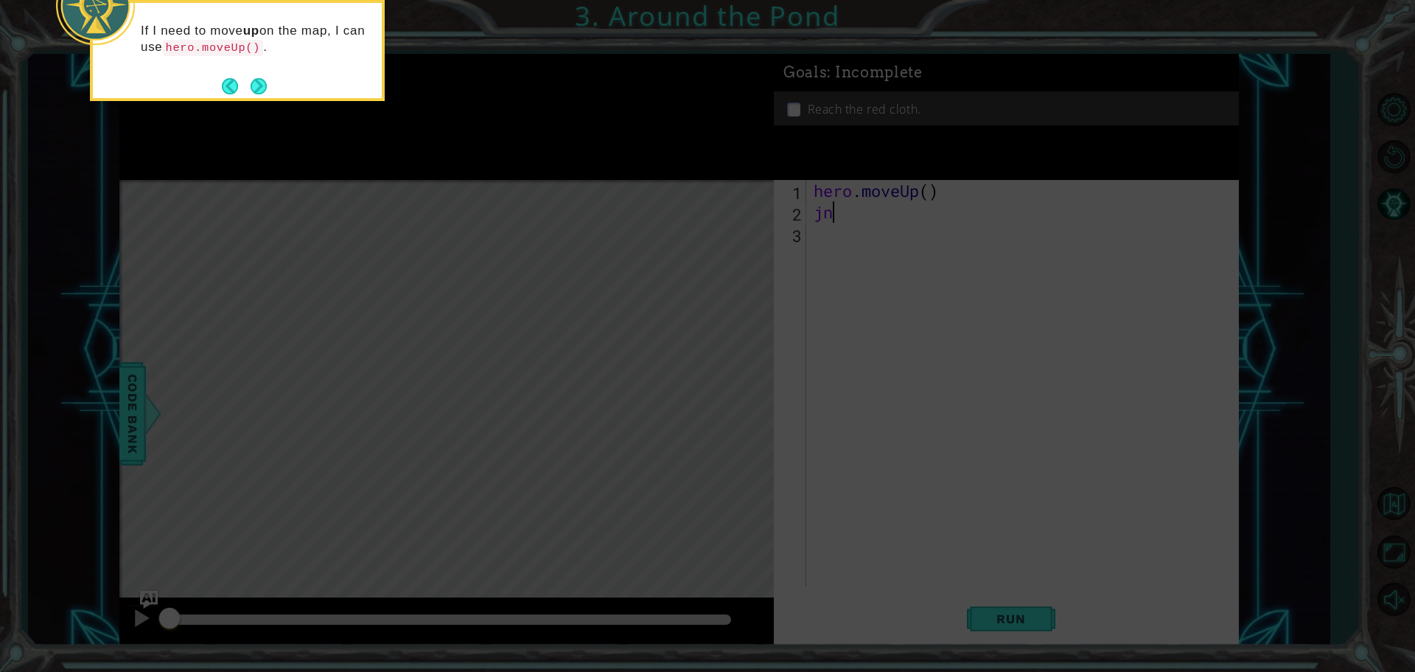
type textarea "j"
type textarea "hero.moveUp()"
click at [290, 346] on icon at bounding box center [707, 101] width 1415 height 1142
click at [294, 335] on icon at bounding box center [707, 101] width 1415 height 1142
click at [681, 361] on icon at bounding box center [707, 101] width 1415 height 1142
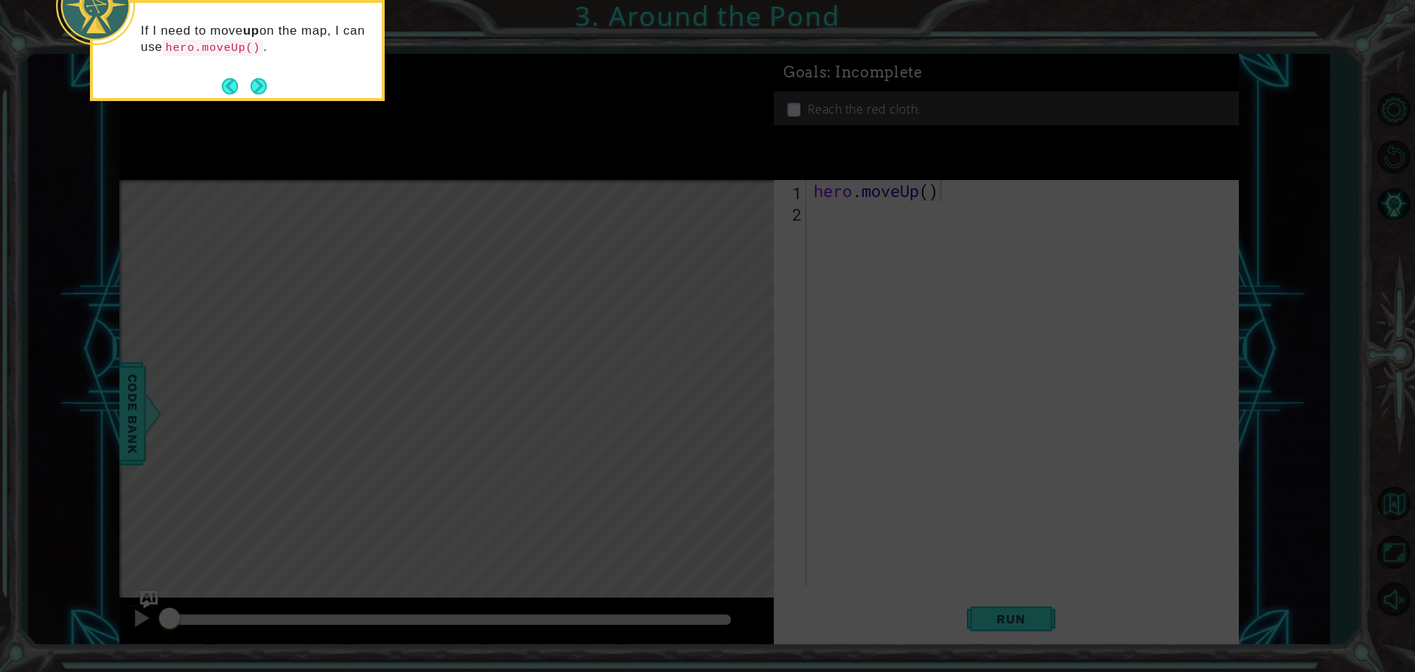
drag, startPoint x: 989, startPoint y: 466, endPoint x: 602, endPoint y: 352, distance: 402.7
click at [1040, 331] on icon at bounding box center [707, 101] width 1415 height 1142
click at [868, 206] on icon at bounding box center [707, 101] width 1415 height 1142
click at [834, 201] on icon at bounding box center [707, 101] width 1415 height 1142
drag, startPoint x: 849, startPoint y: 204, endPoint x: 855, endPoint y: 220, distance: 16.6
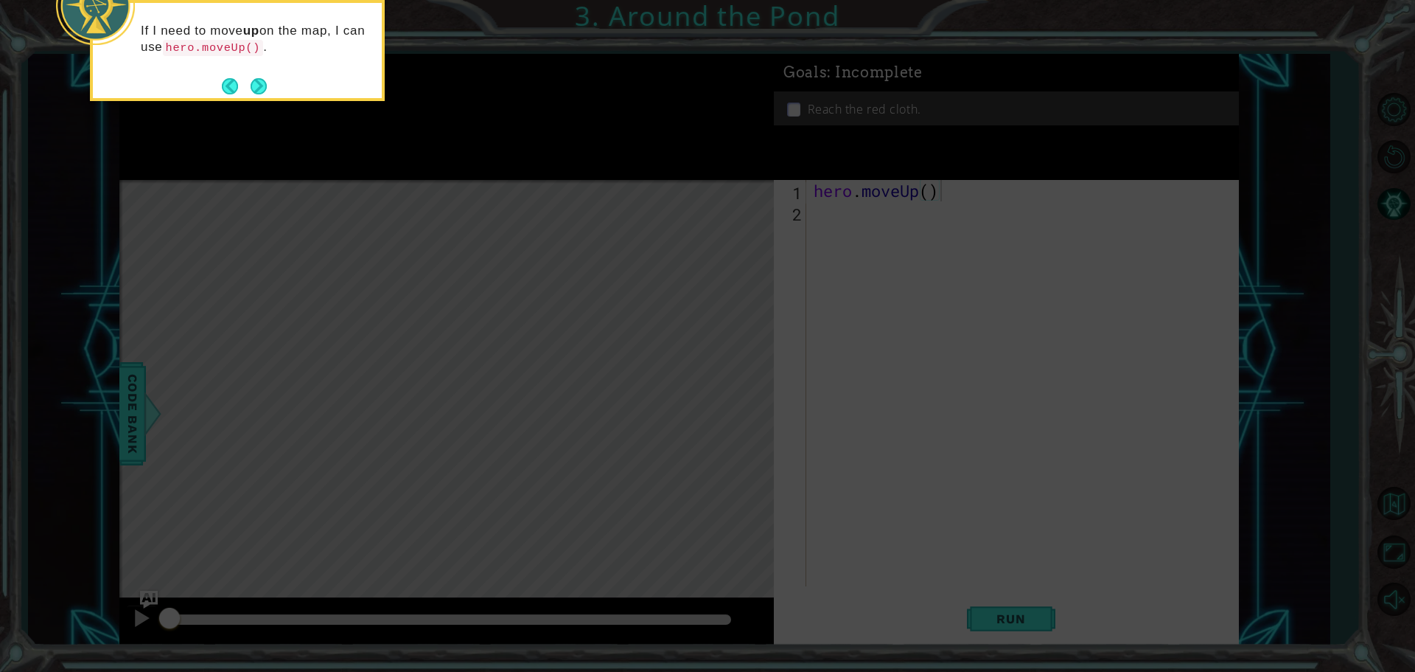
click at [853, 206] on icon at bounding box center [707, 101] width 1415 height 1142
click at [855, 224] on icon at bounding box center [707, 101] width 1415 height 1142
